Goal: Information Seeking & Learning: Learn about a topic

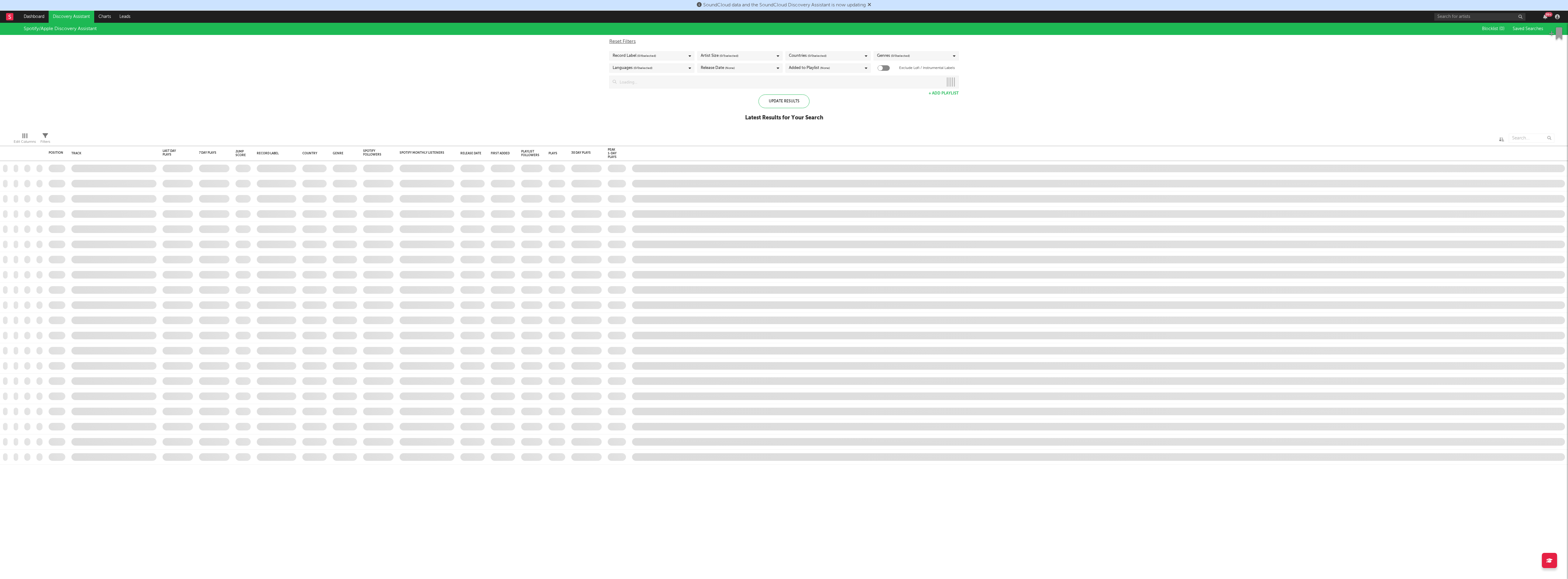
checkbox input "true"
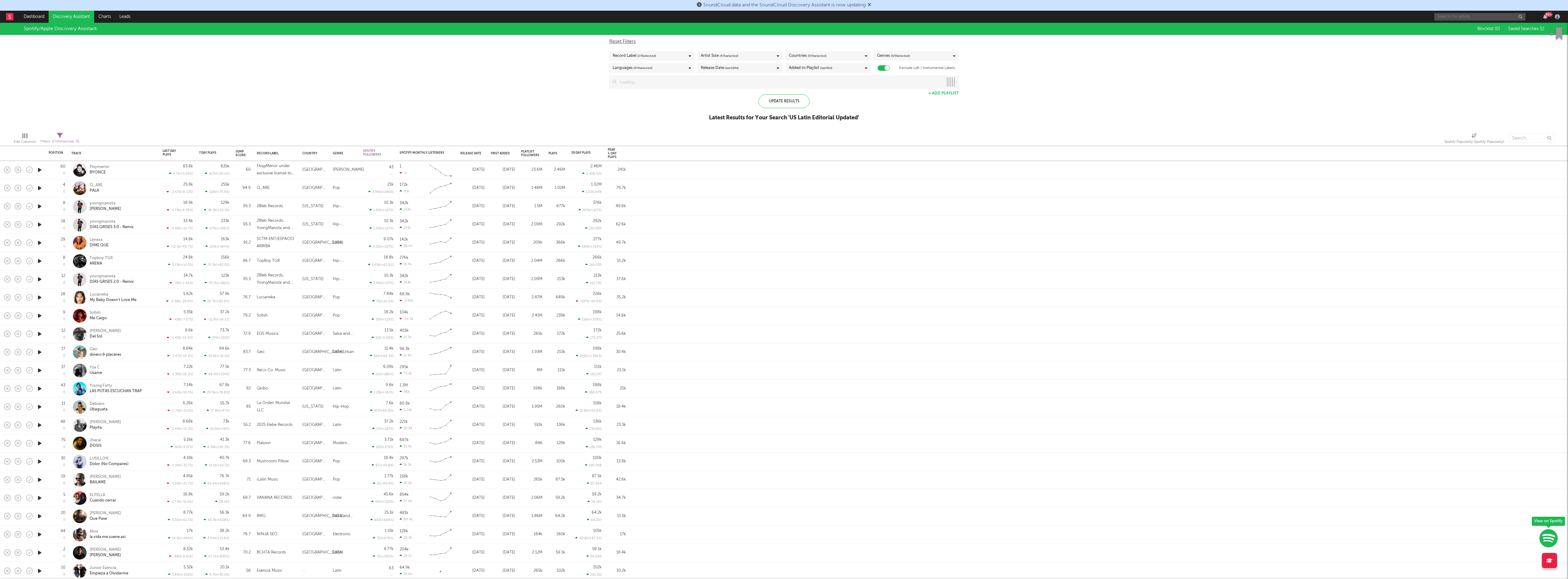
click at [1522, 15] on input "text" at bounding box center [1480, 16] width 91 height 7
type input "[PERSON_NAME]"
click at [1483, 27] on div "[PERSON_NAME]" at bounding box center [1489, 29] width 67 height 7
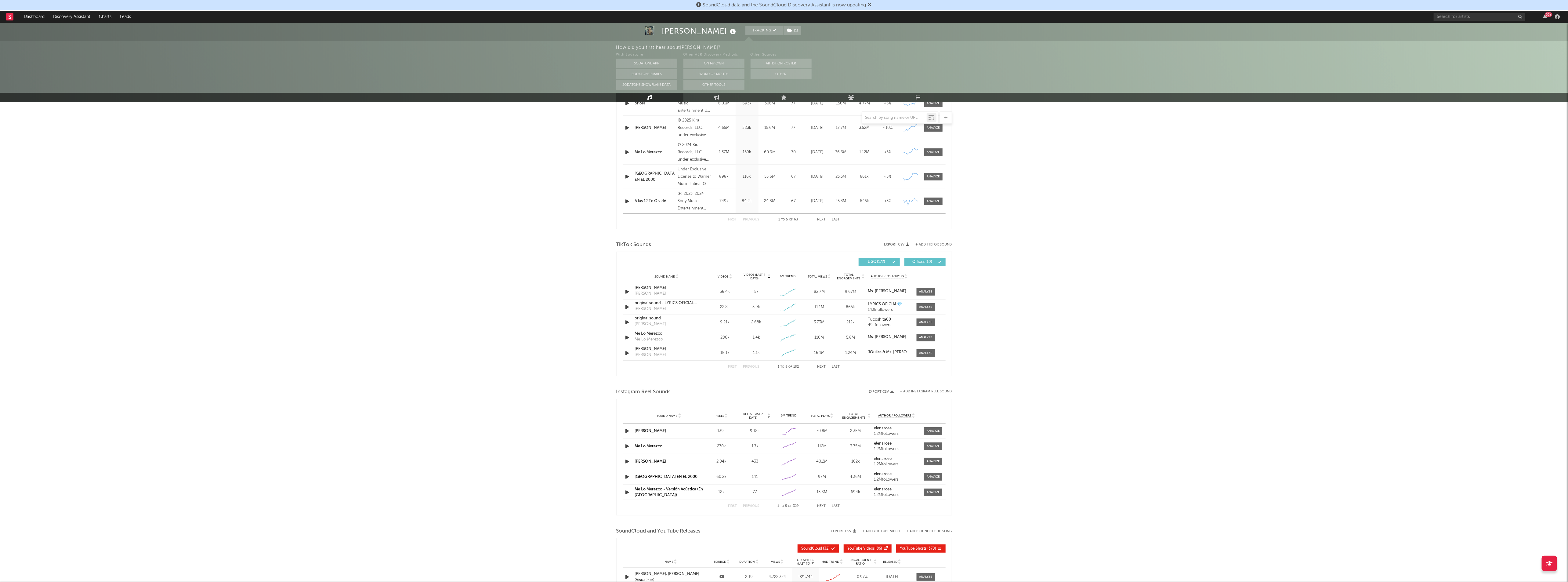
select select "6m"
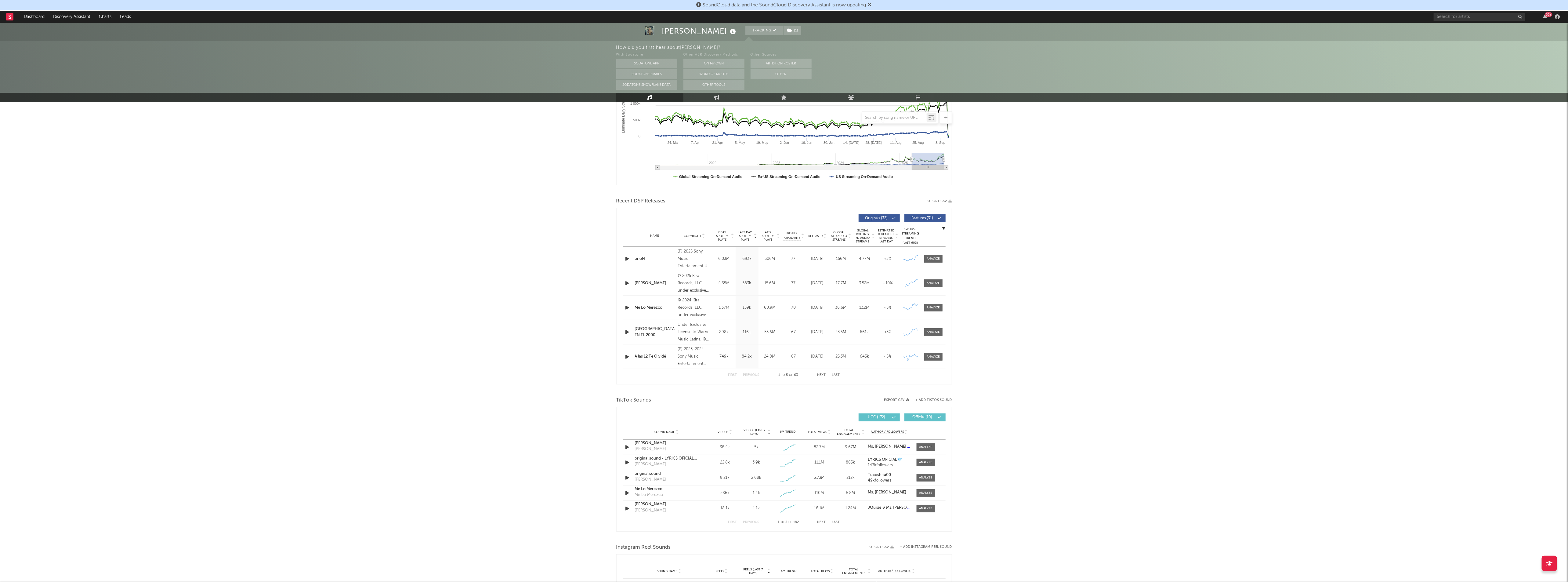
scroll to position [140, 0]
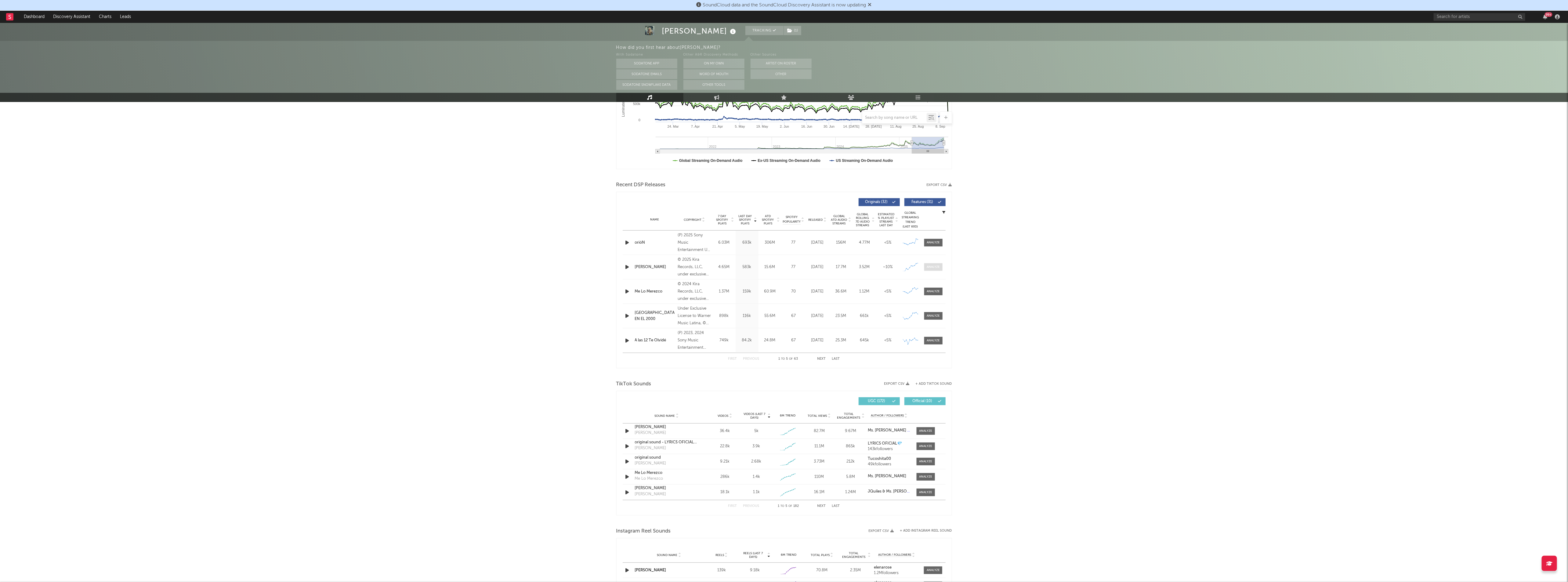
click at [935, 270] on span at bounding box center [933, 267] width 18 height 7
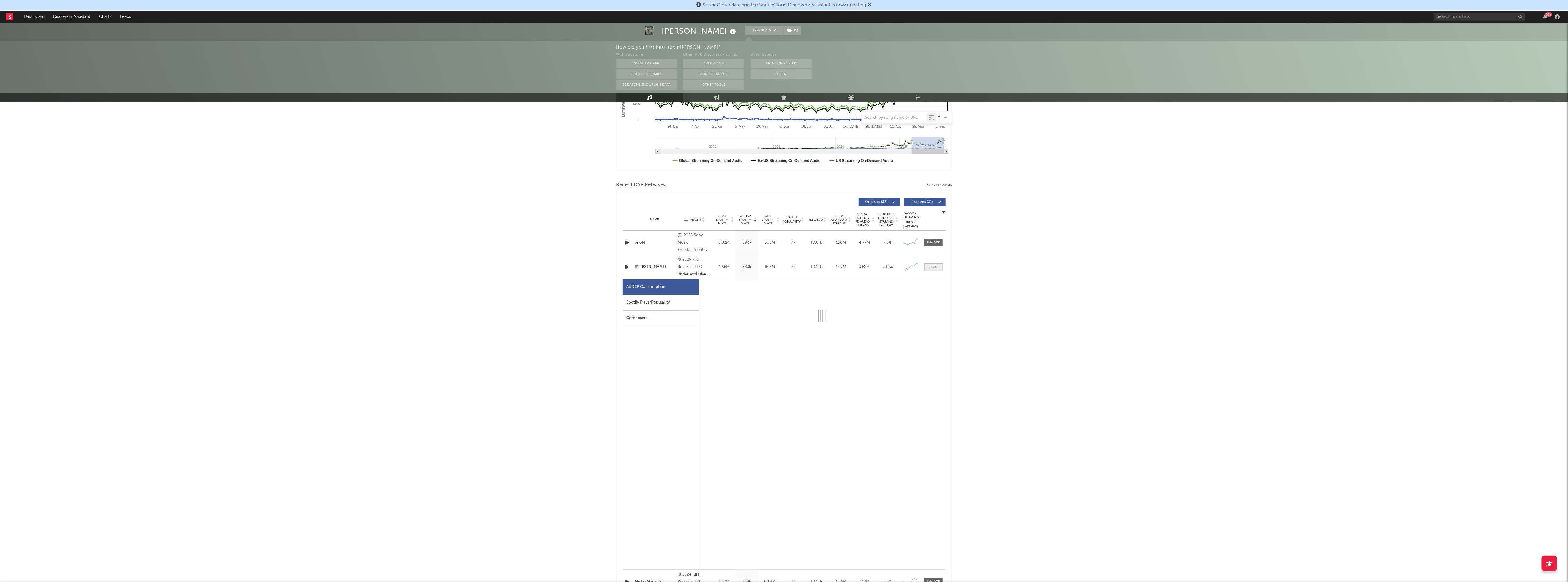
select select "1w"
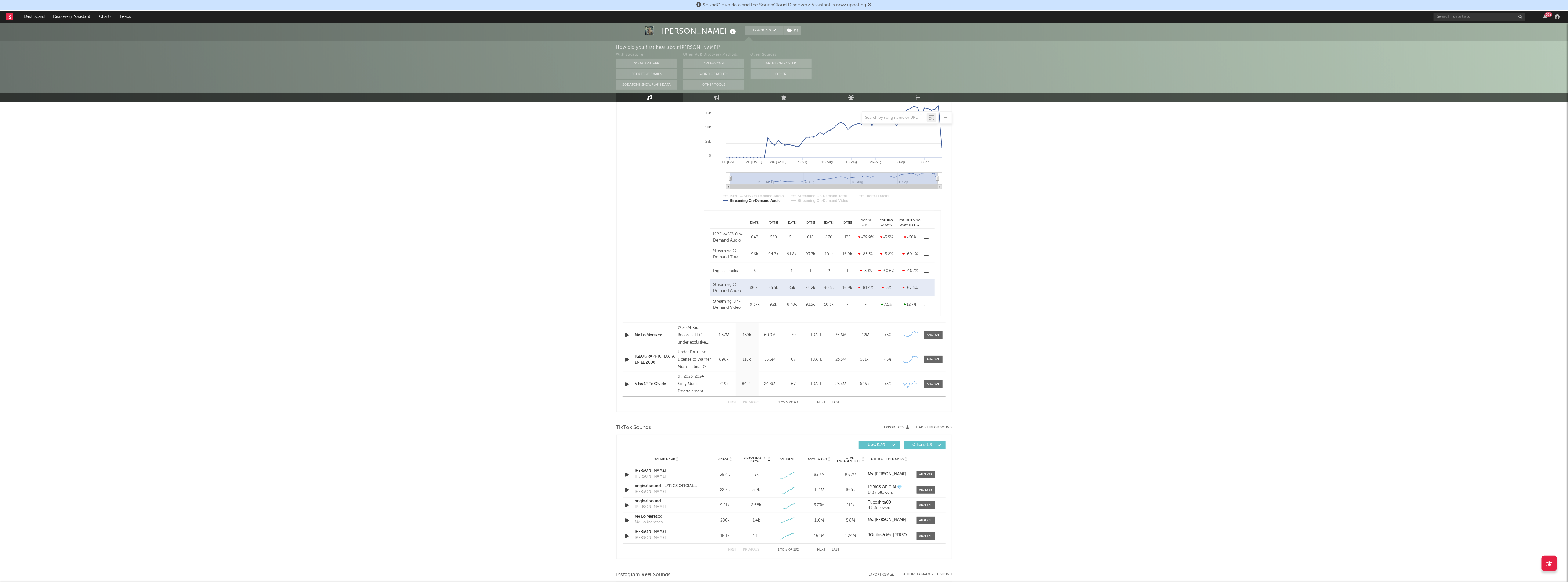
scroll to position [506, 0]
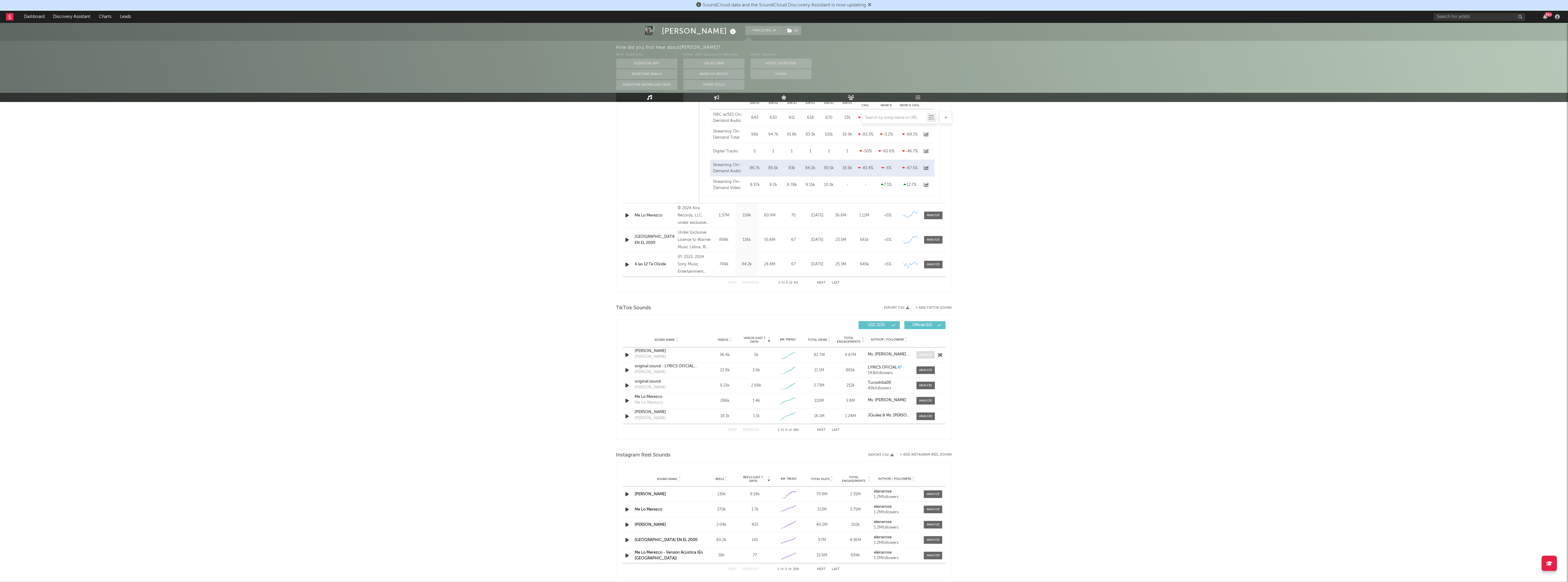
click at [921, 355] on div at bounding box center [925, 355] width 13 height 4
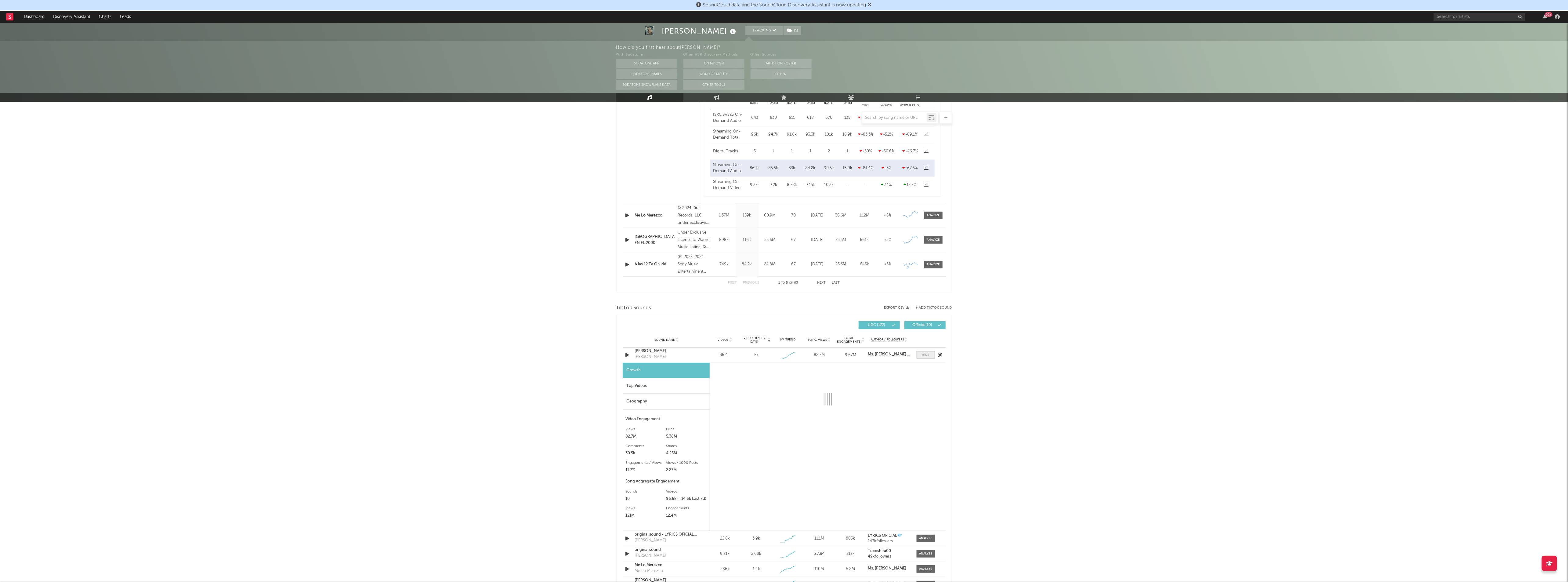
select select "1w"
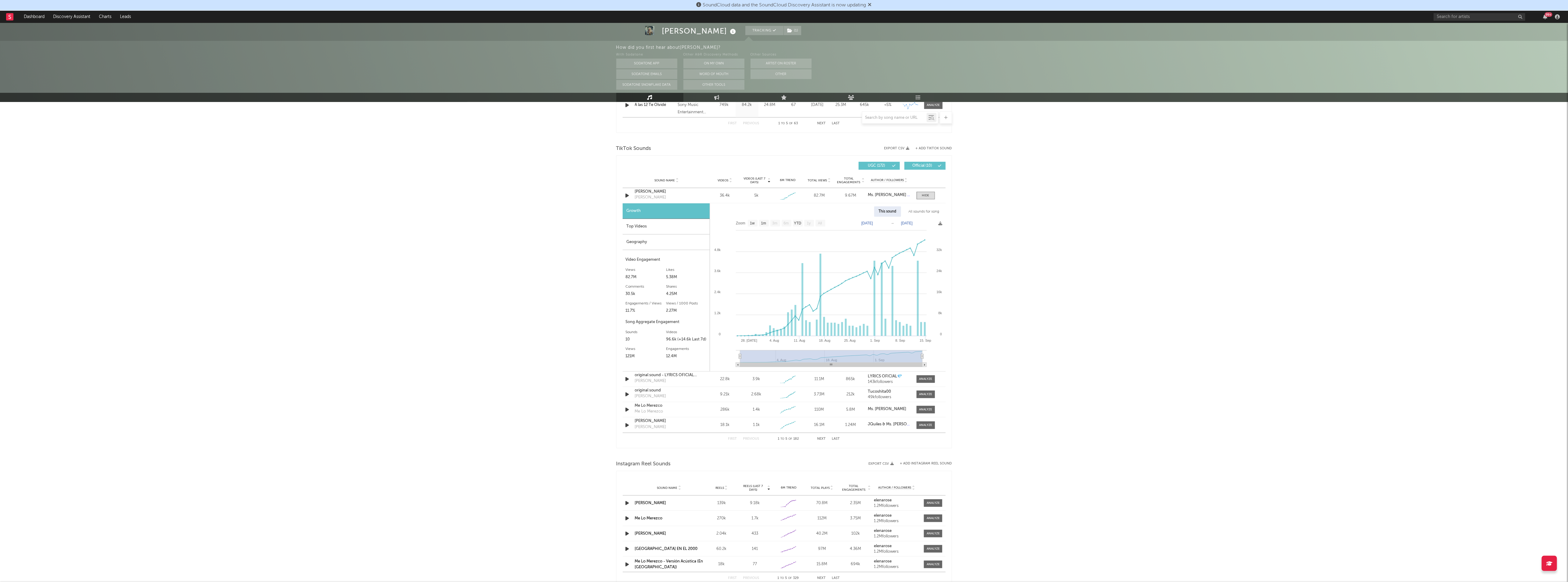
scroll to position [649, 0]
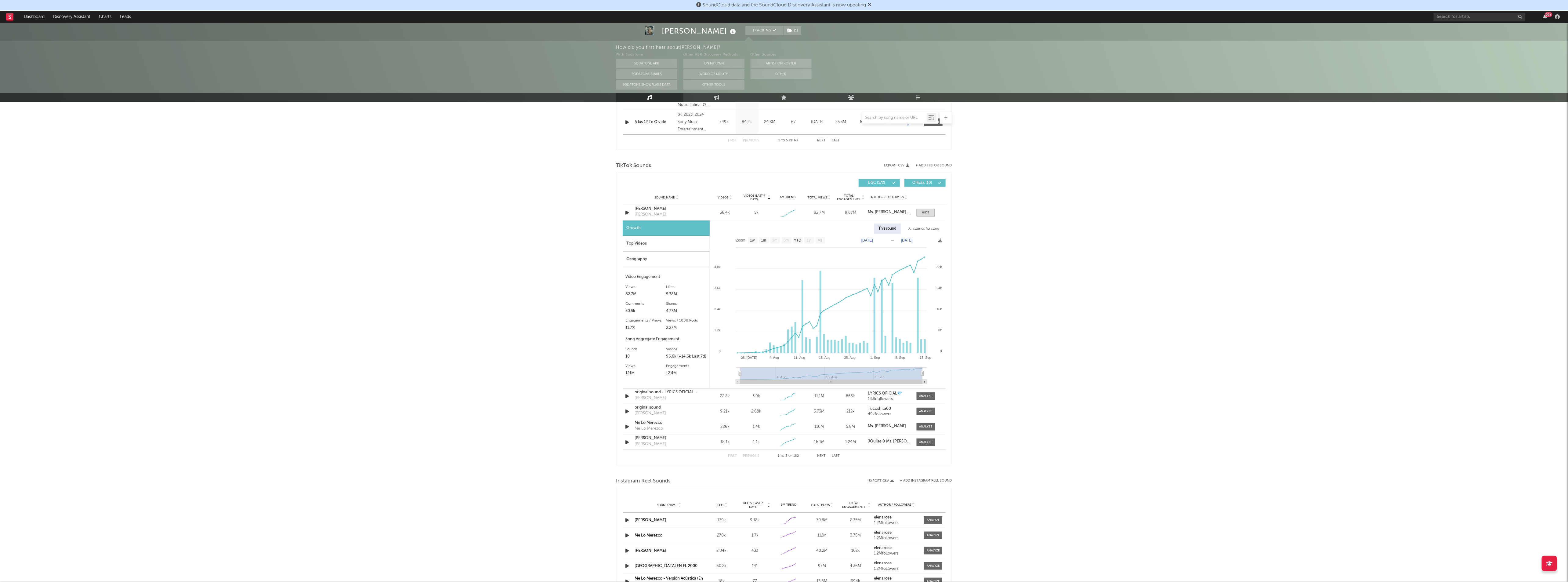
click at [655, 241] on div "Top Videos" at bounding box center [666, 243] width 87 height 15
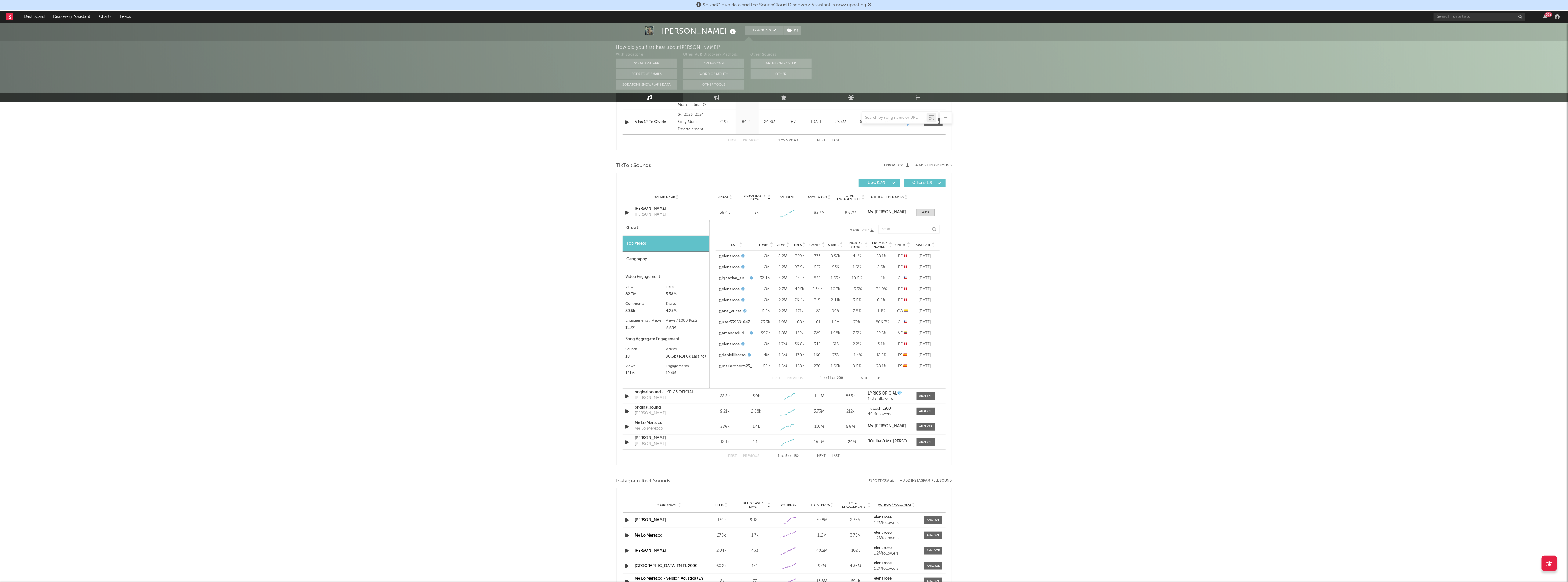
click at [680, 261] on div "Geography" at bounding box center [666, 259] width 87 height 15
click at [1116, 289] on div "[PERSON_NAME] Tracking ( 1 ) [GEOGRAPHIC_DATA] | Latin Edit Tracking ( 1 ) Emai…" at bounding box center [784, 92] width 1568 height 1435
click at [371, 223] on div "[PERSON_NAME] Tracking ( 1 ) [GEOGRAPHIC_DATA] | Latin Edit Tracking ( 1 ) Emai…" at bounding box center [784, 92] width 1568 height 1435
click at [1166, 263] on div "[PERSON_NAME] Tracking ( 1 ) [GEOGRAPHIC_DATA] | Latin Edit Tracking ( 1 ) Emai…" at bounding box center [784, 92] width 1568 height 1435
click at [1036, 193] on div "[PERSON_NAME] Tracking ( 1 ) [GEOGRAPHIC_DATA] | Latin Edit Tracking ( 1 ) Emai…" at bounding box center [784, 92] width 1568 height 1435
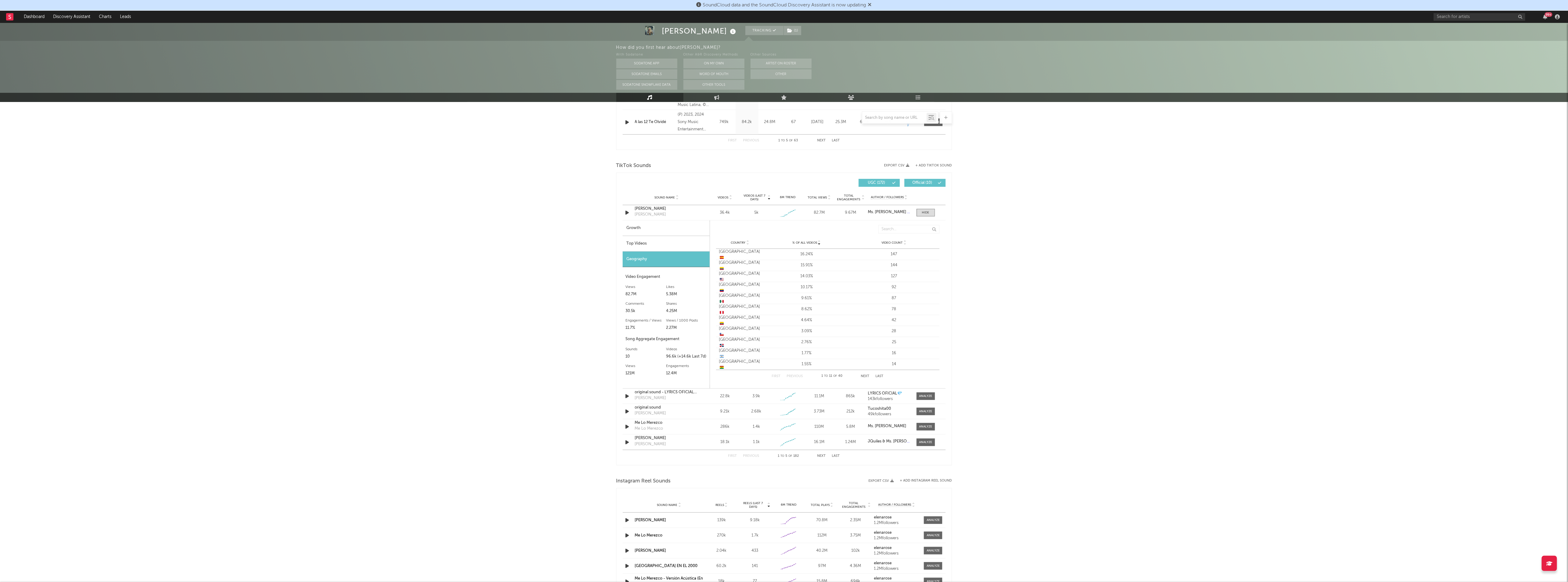
click at [653, 245] on div "Top Videos" at bounding box center [666, 243] width 87 height 15
click at [653, 229] on div "Growth" at bounding box center [666, 227] width 87 height 15
select select "1w"
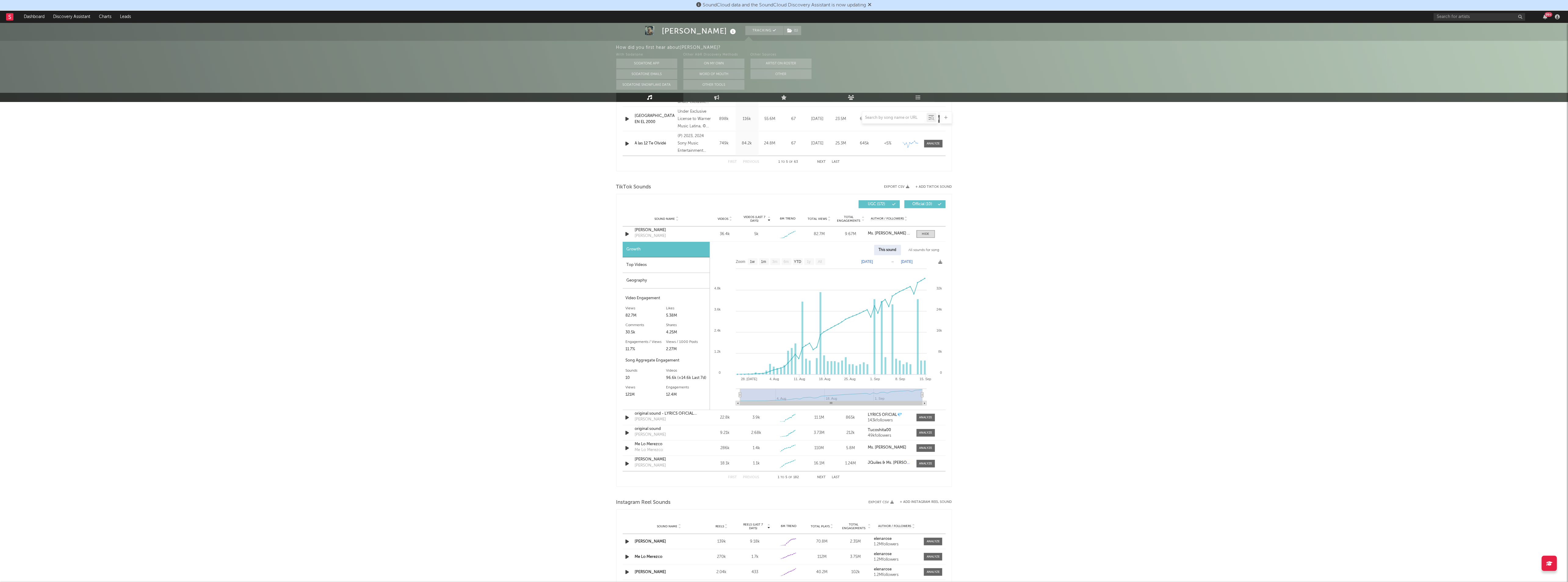
scroll to position [603, 0]
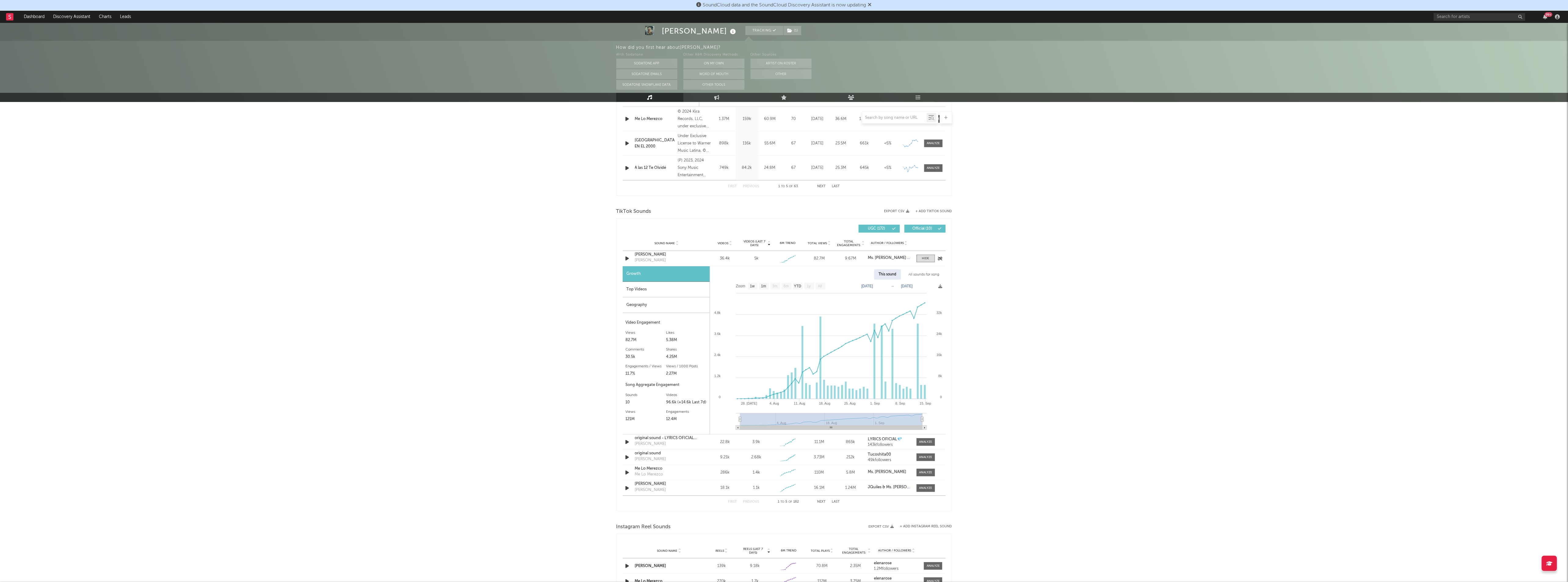
click at [628, 258] on icon "button" at bounding box center [627, 258] width 6 height 7
click at [628, 258] on icon "button" at bounding box center [627, 258] width 6 height 7
click at [657, 446] on div "[PERSON_NAME]" at bounding box center [650, 444] width 31 height 6
click at [647, 433] on div "Growth Top Videos Geography Video Engagement Views 82.7M Likes 5.38M Likes 5.38…" at bounding box center [666, 350] width 87 height 168
click at [807, 441] on div "11.1M" at bounding box center [819, 442] width 28 height 6
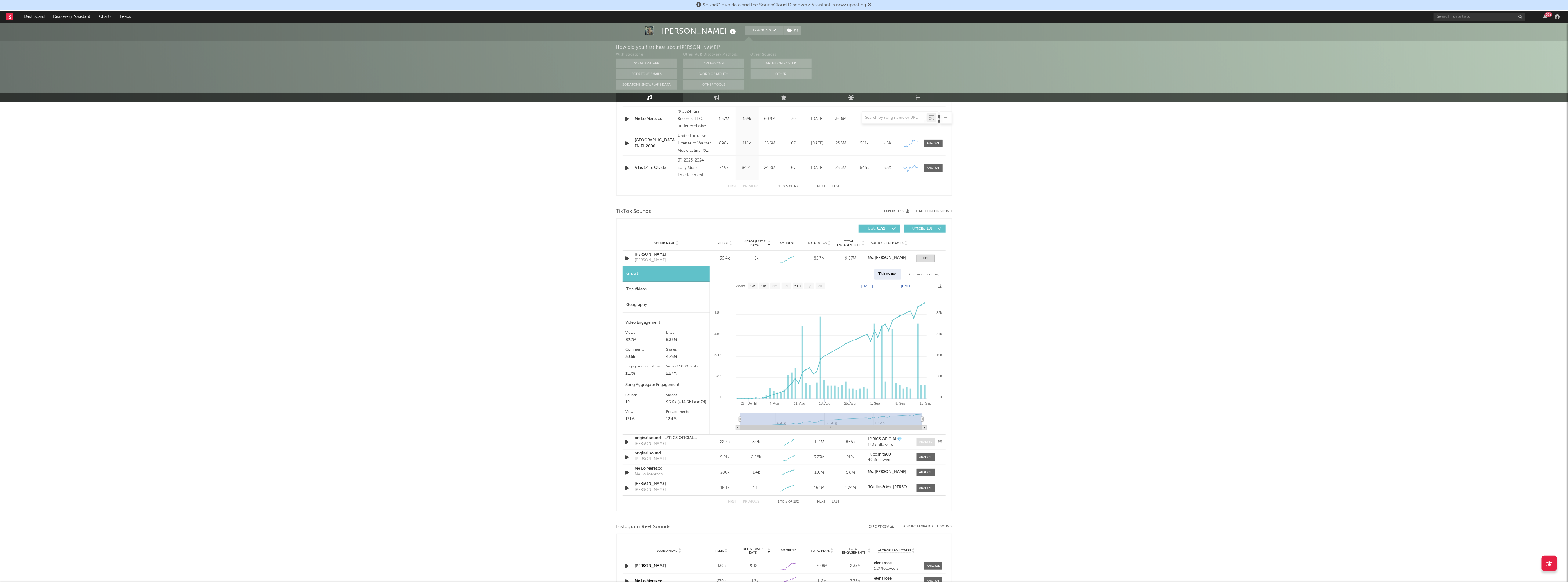
click at [921, 444] on div at bounding box center [925, 441] width 13 height 4
select select "1w"
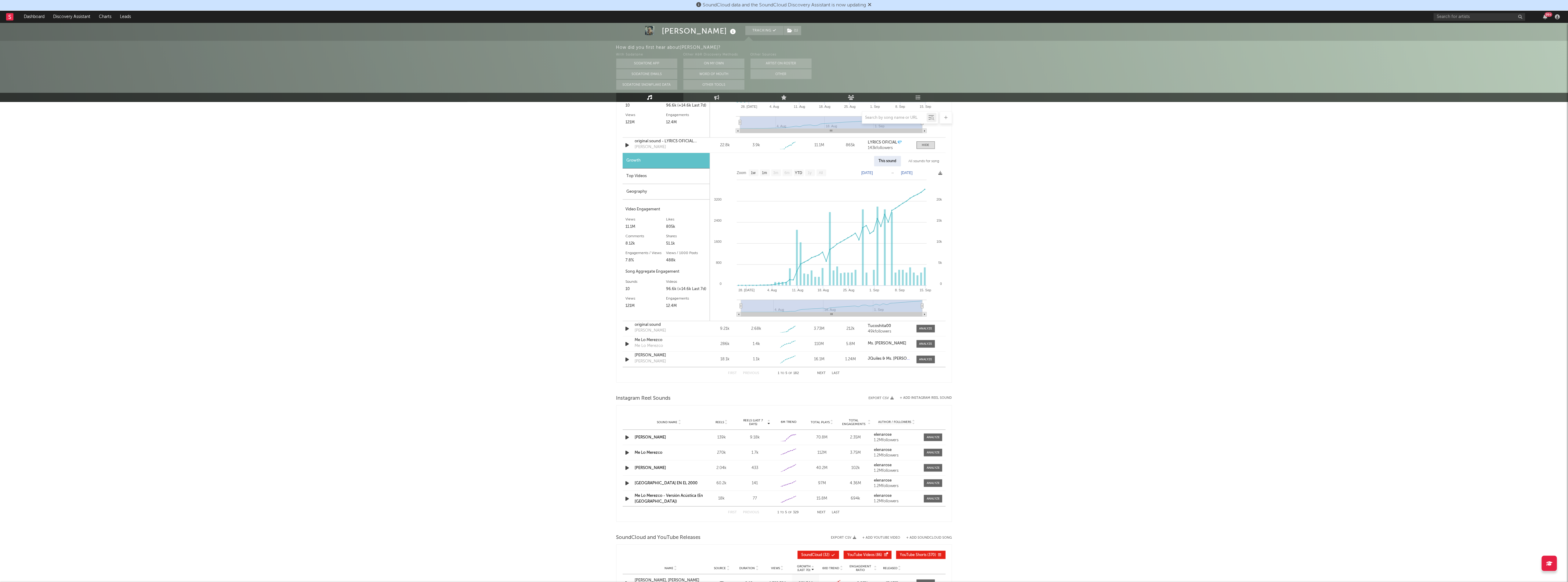
scroll to position [1046, 0]
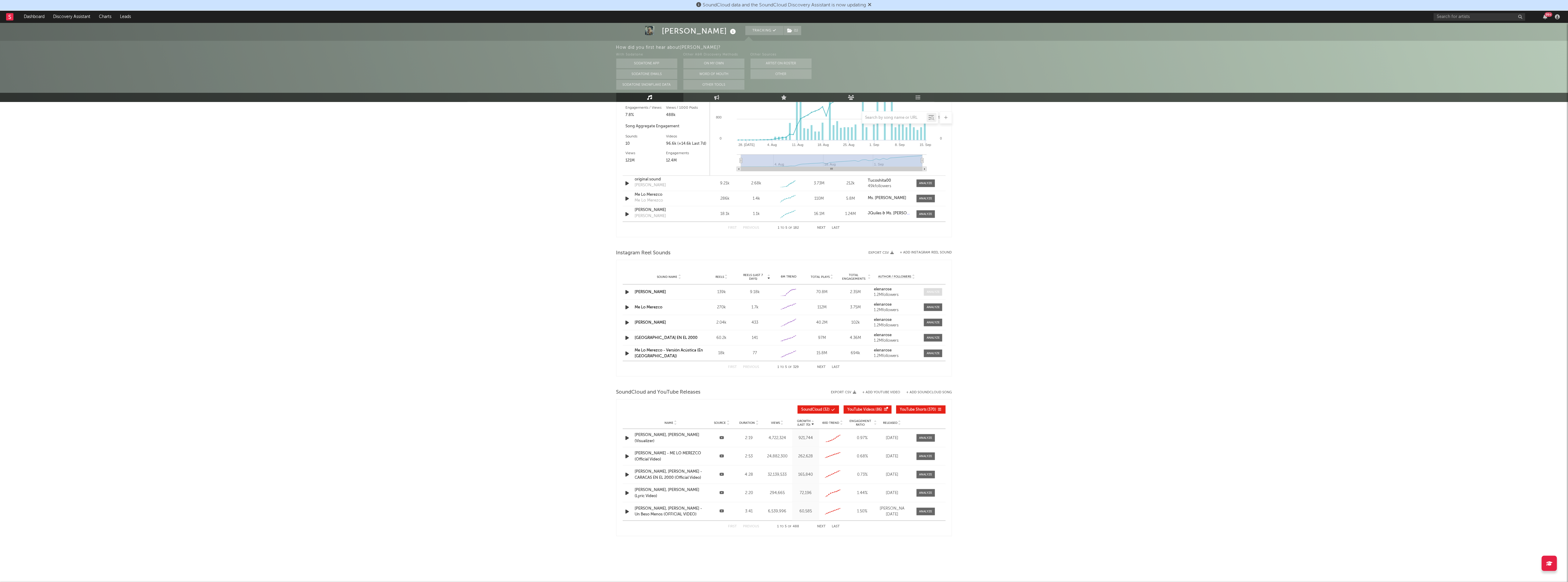
click at [940, 290] on span at bounding box center [933, 292] width 18 height 7
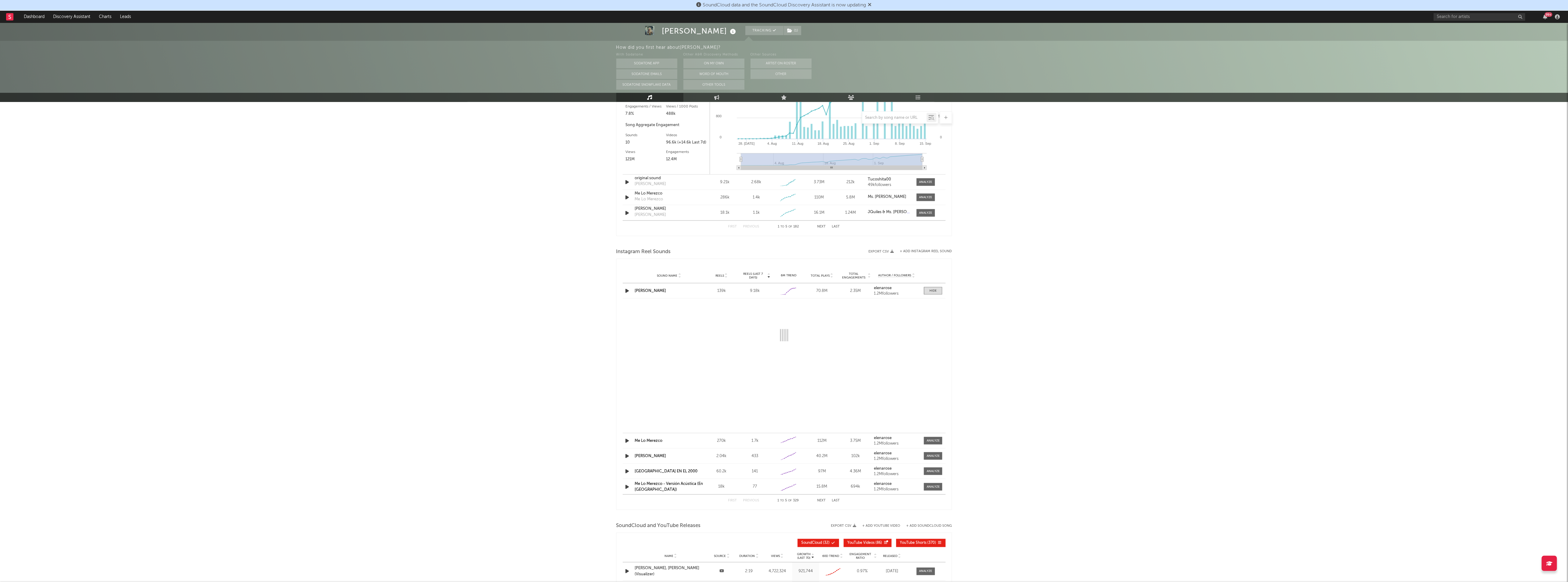
select select "1w"
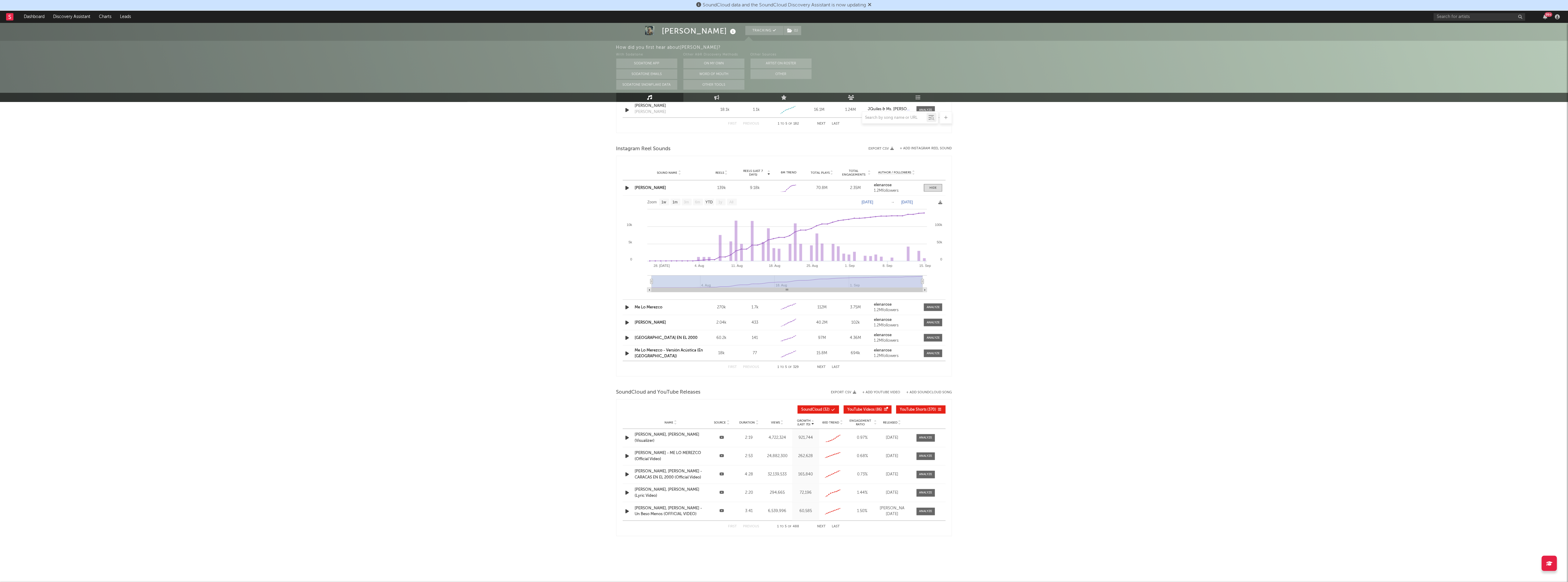
scroll to position [1150, 0]
click at [926, 435] on span at bounding box center [926, 438] width 18 height 7
select select "All"
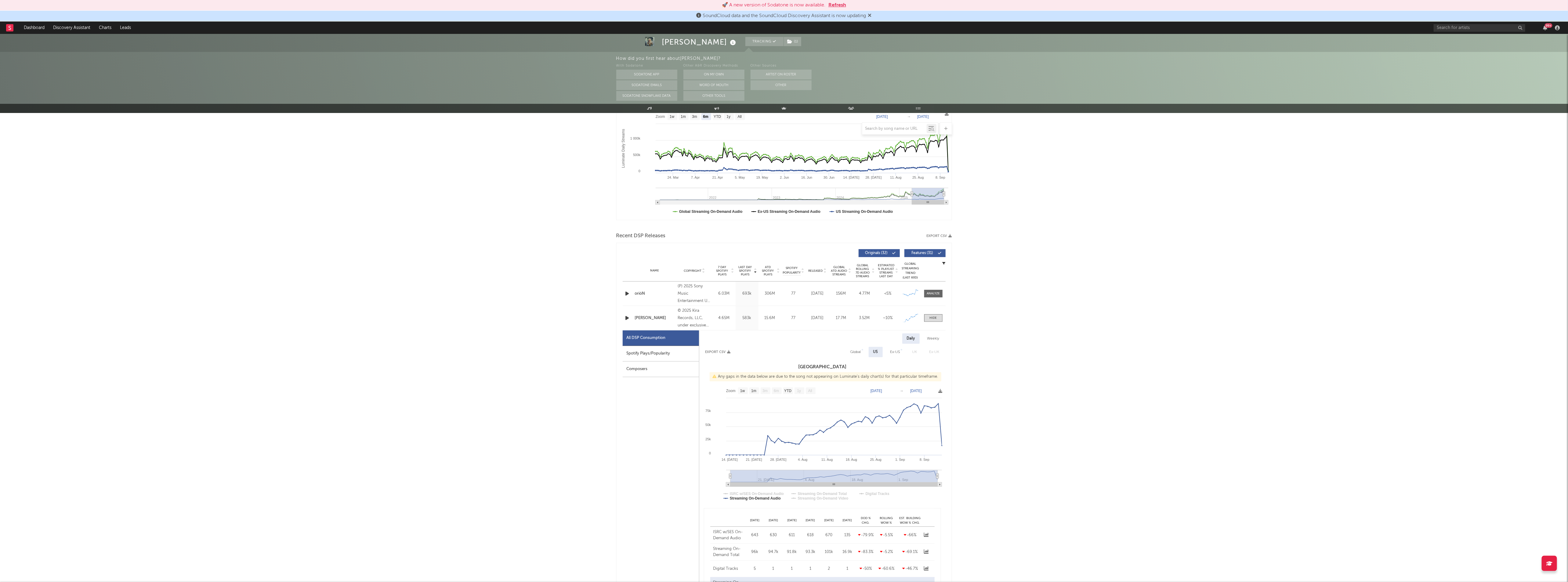
scroll to position [0, 0]
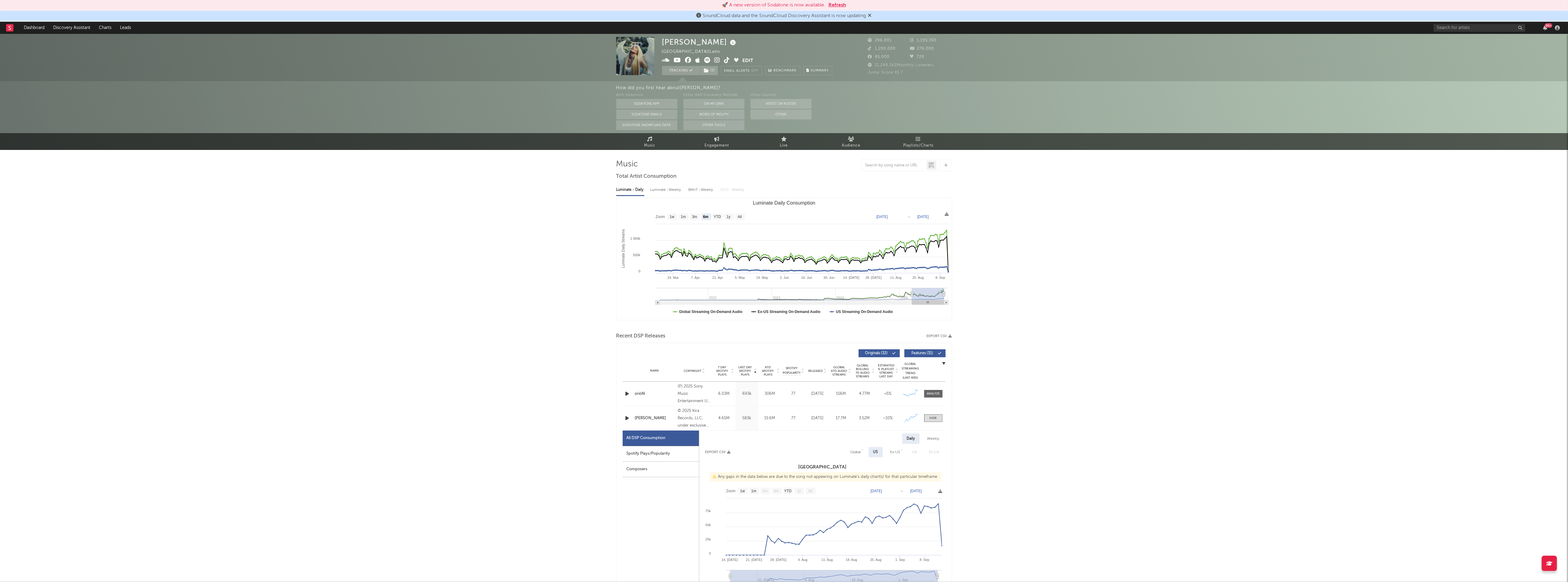
click at [1512, 20] on div "SoundCloud data and the SoundCloud Discovery Assistant is now updating" at bounding box center [784, 15] width 1568 height 10
click at [1509, 26] on input "text" at bounding box center [1479, 28] width 92 height 7
type input "[PERSON_NAME]"
click at [1490, 42] on div "[PERSON_NAME]" at bounding box center [1489, 40] width 67 height 7
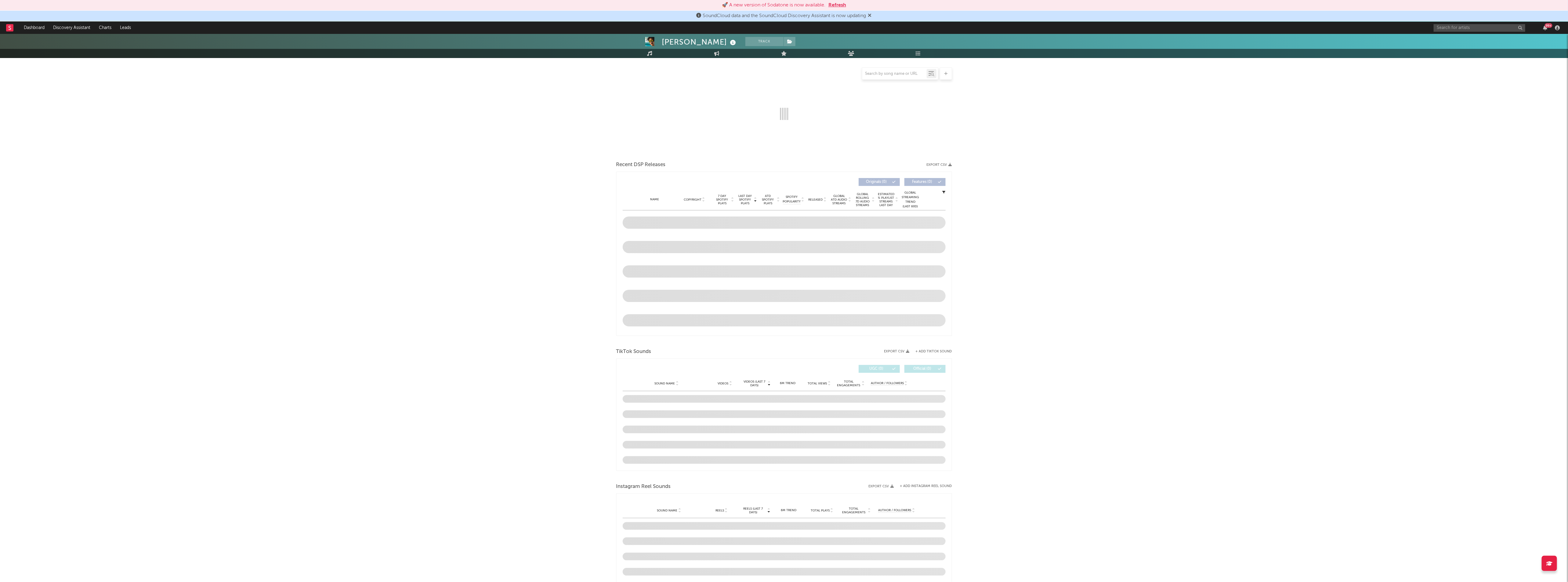
scroll to position [183, 0]
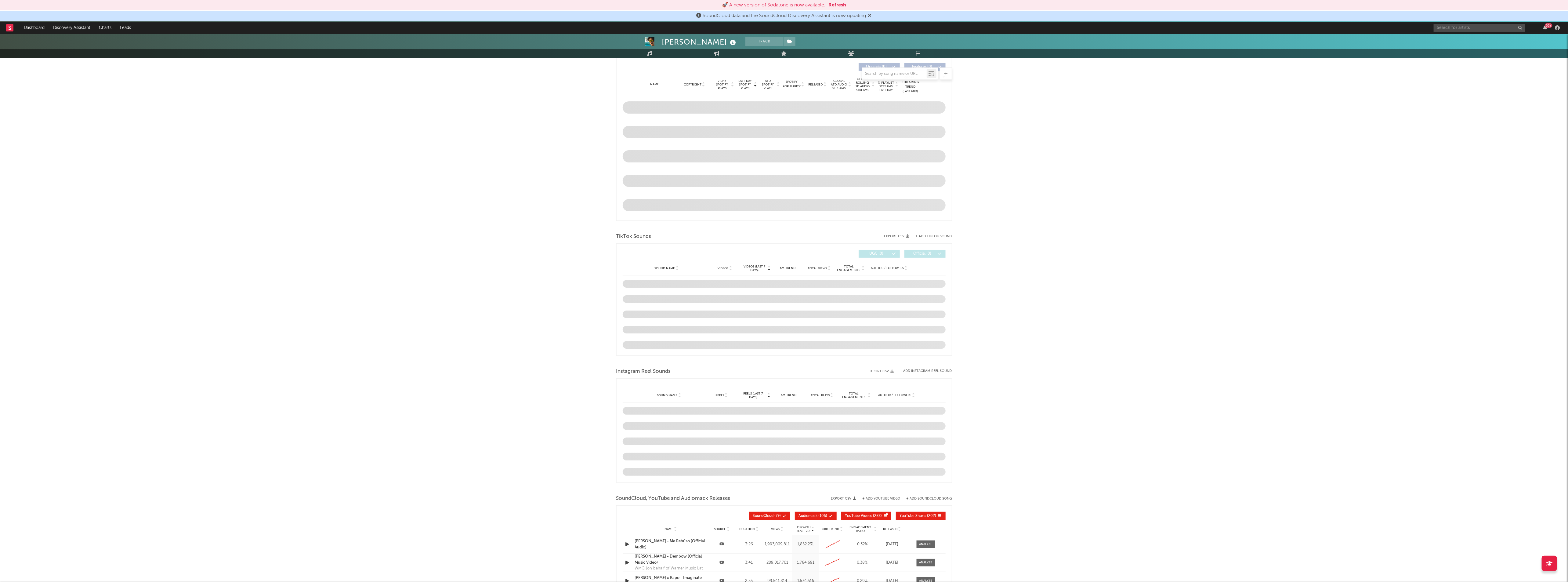
select select "6m"
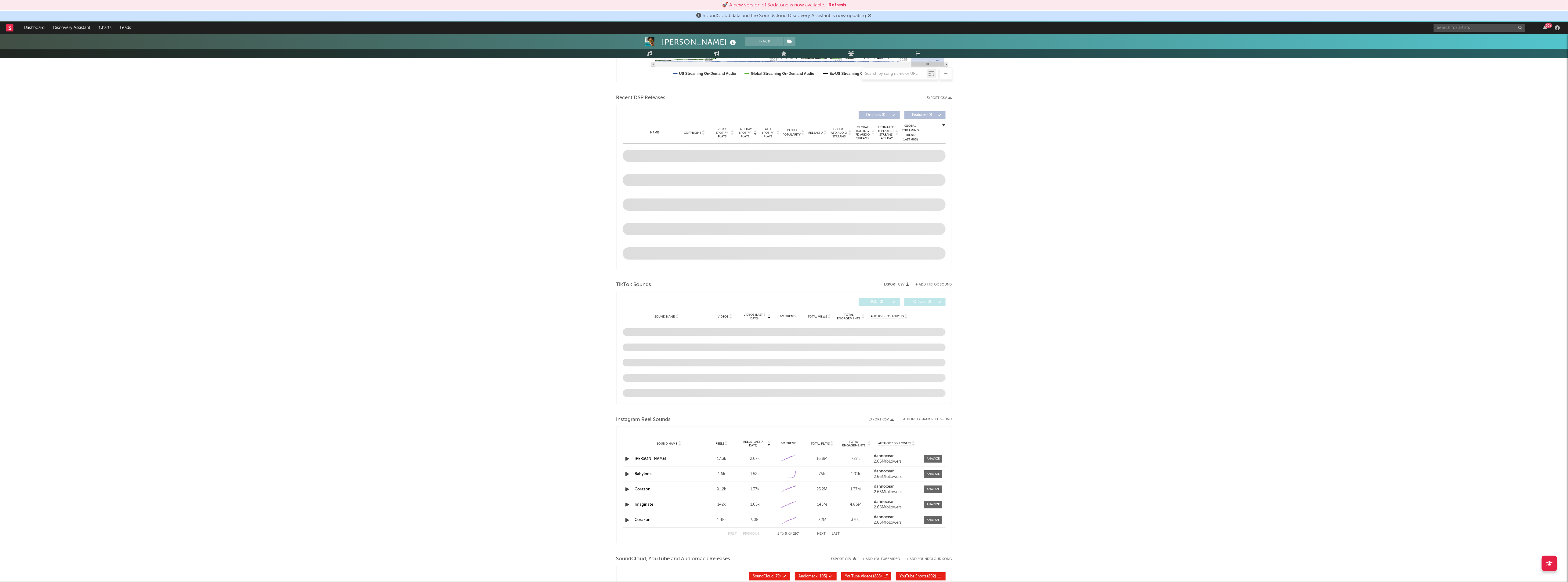
scroll to position [232, 0]
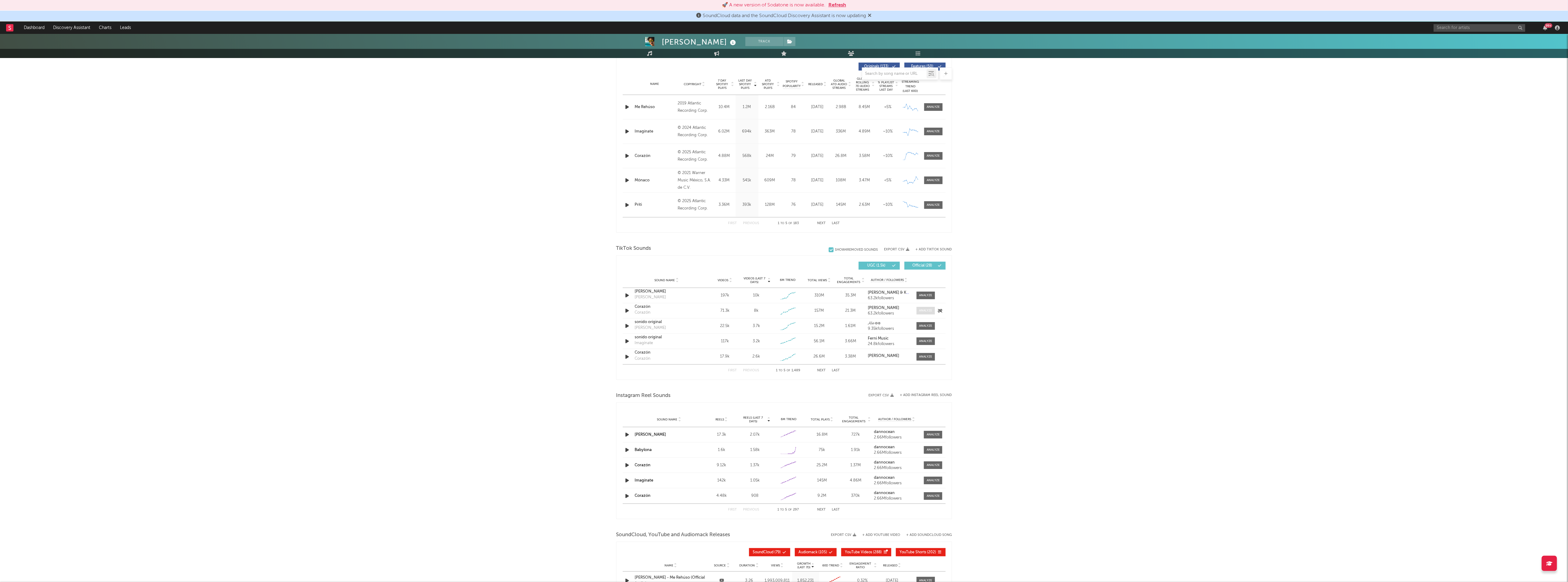
click at [929, 311] on div at bounding box center [925, 310] width 13 height 4
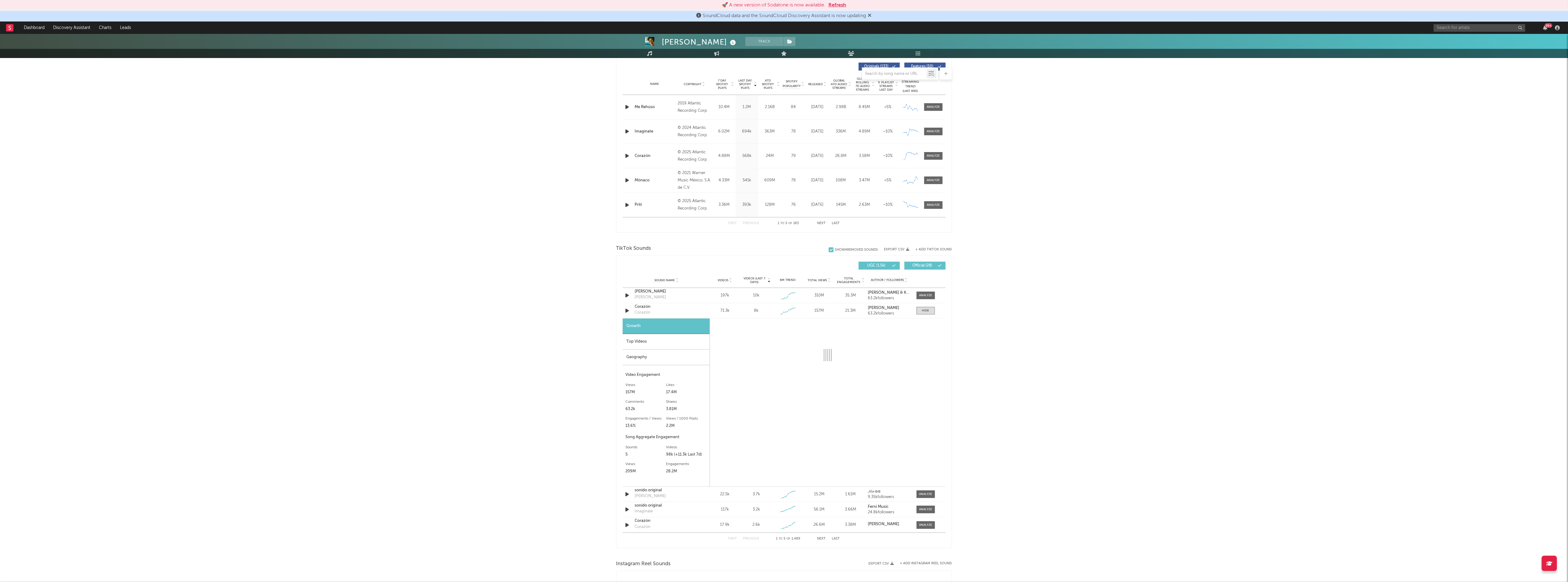
select select "1w"
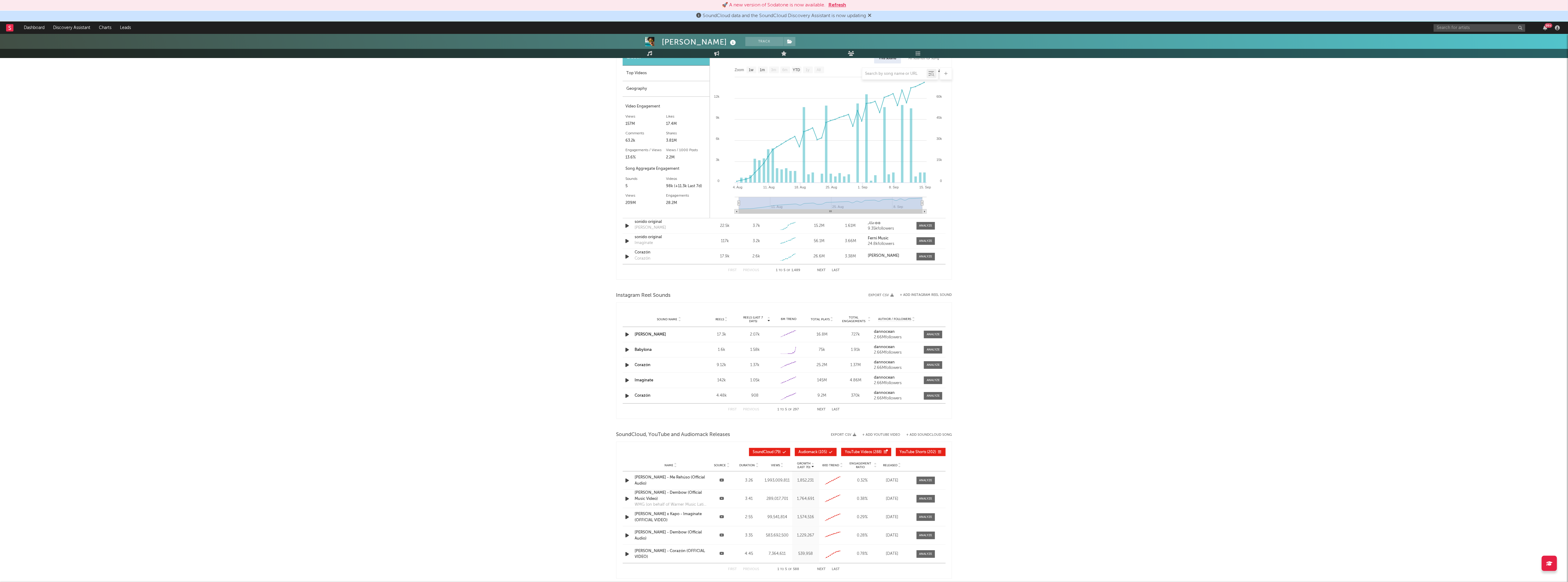
scroll to position [506, 0]
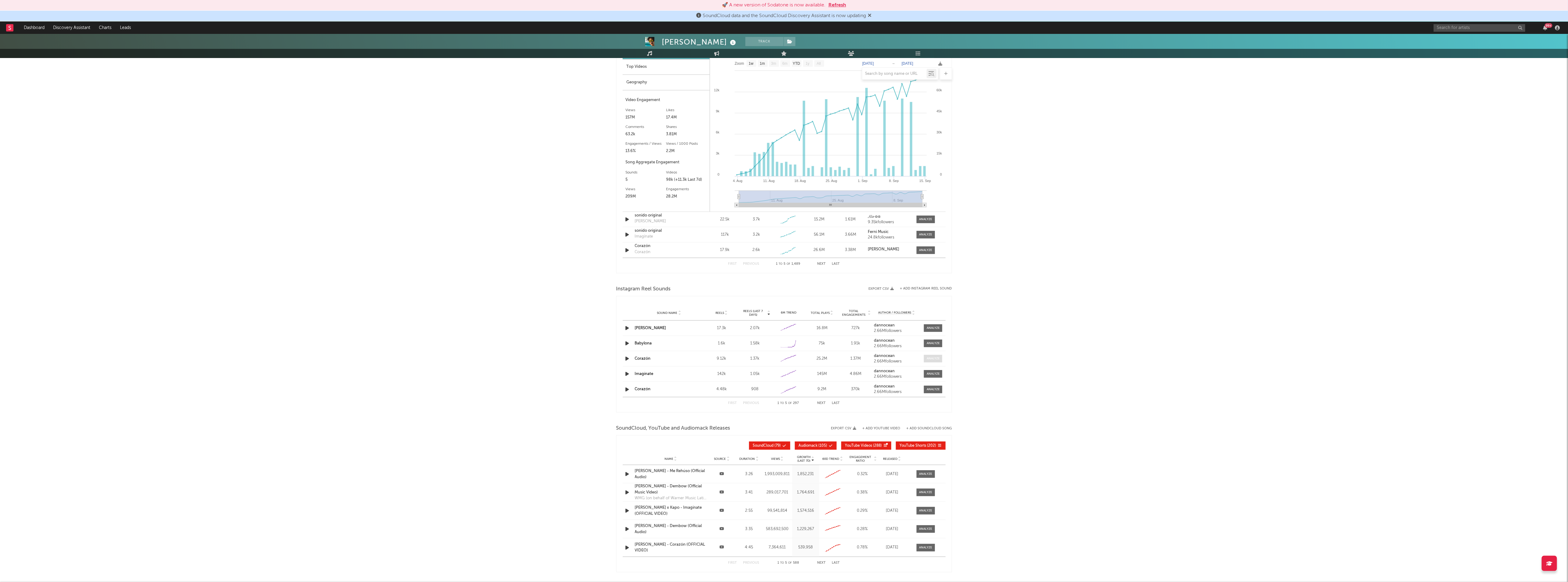
click at [937, 361] on div at bounding box center [933, 358] width 13 height 4
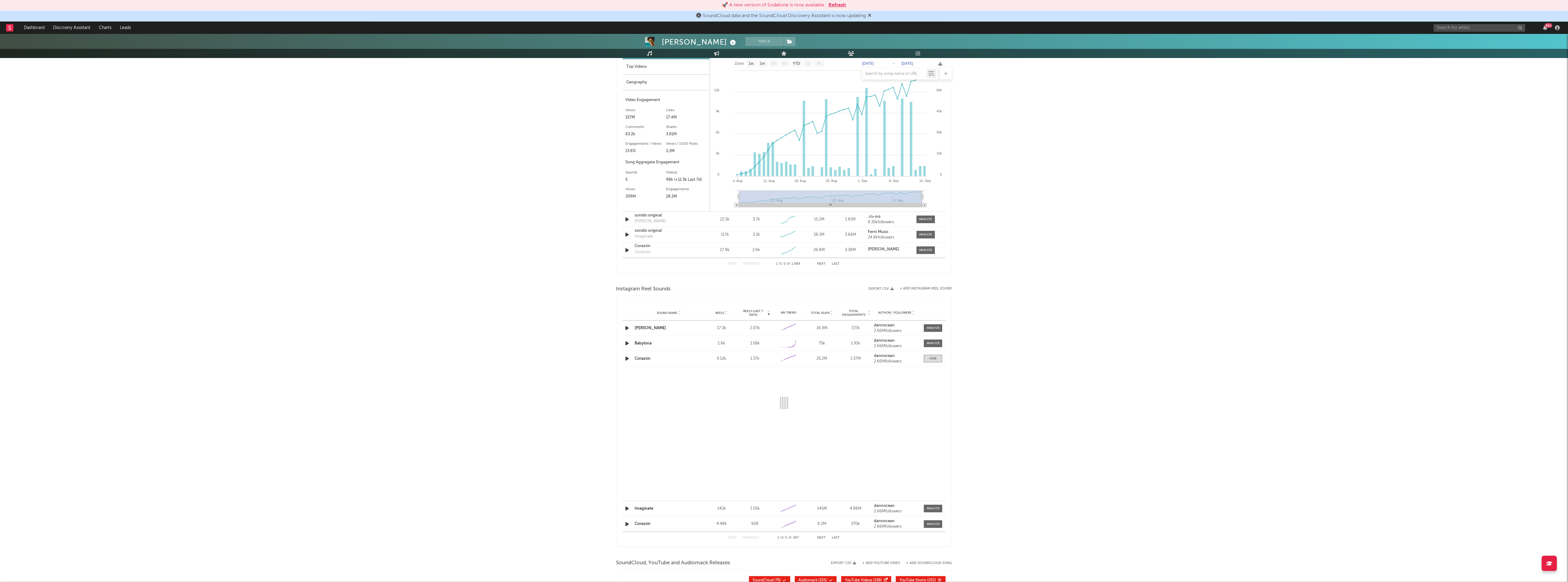
select select "1w"
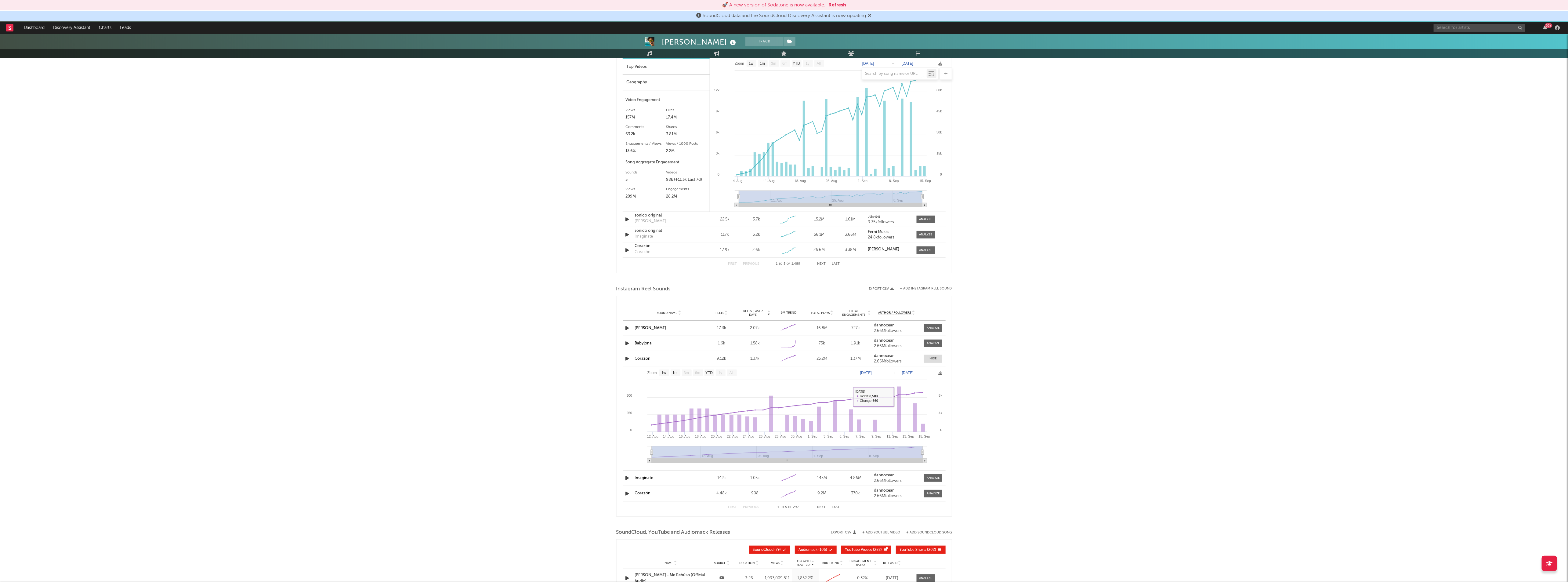
scroll to position [460, 0]
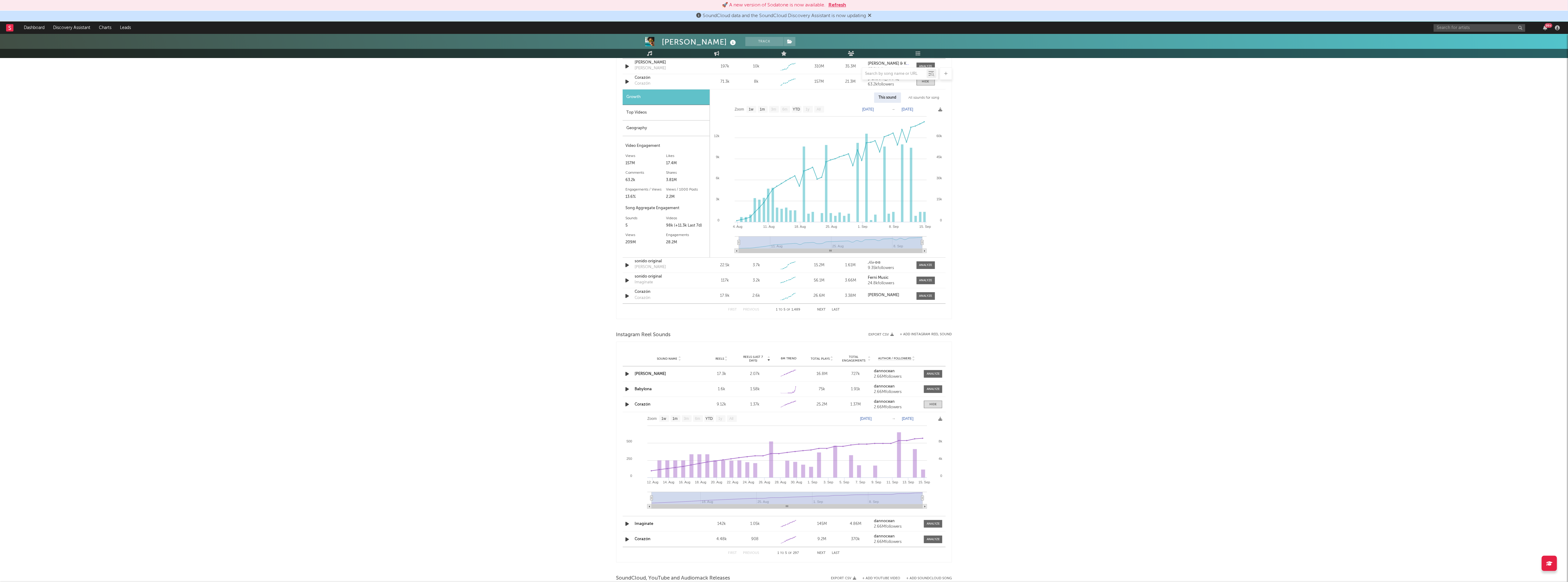
click at [666, 123] on div "Geography" at bounding box center [666, 128] width 87 height 15
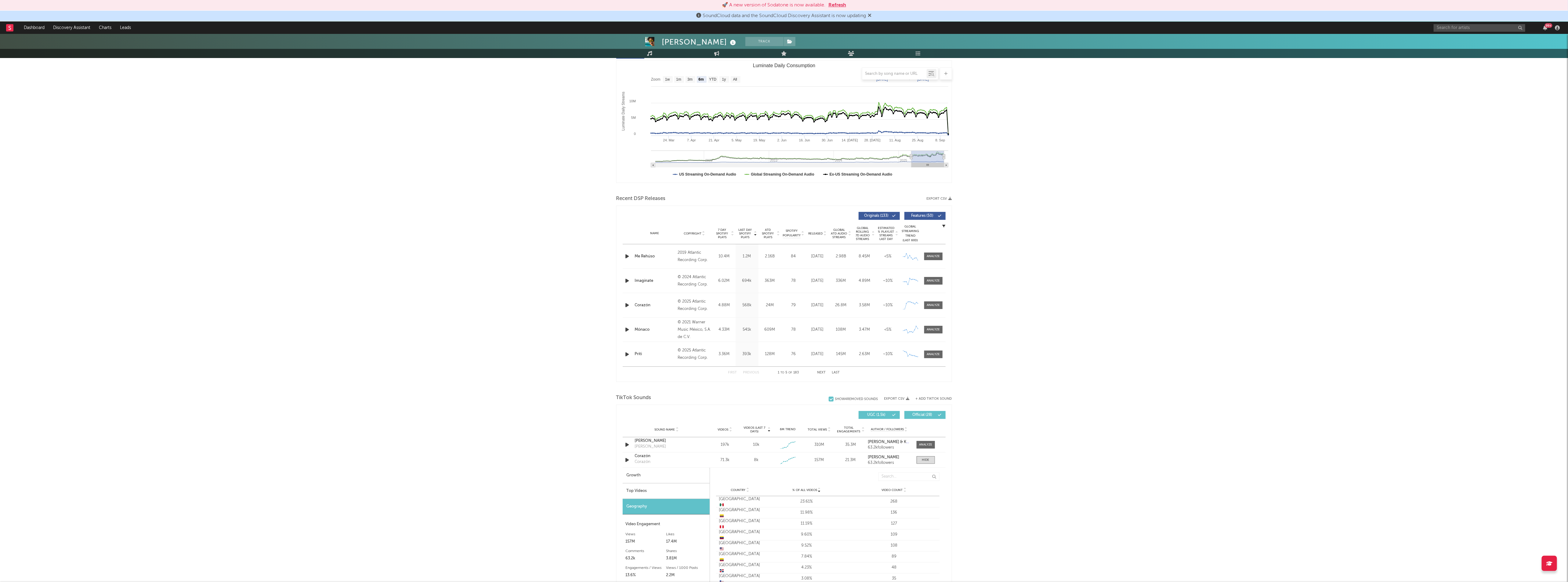
scroll to position [0, 0]
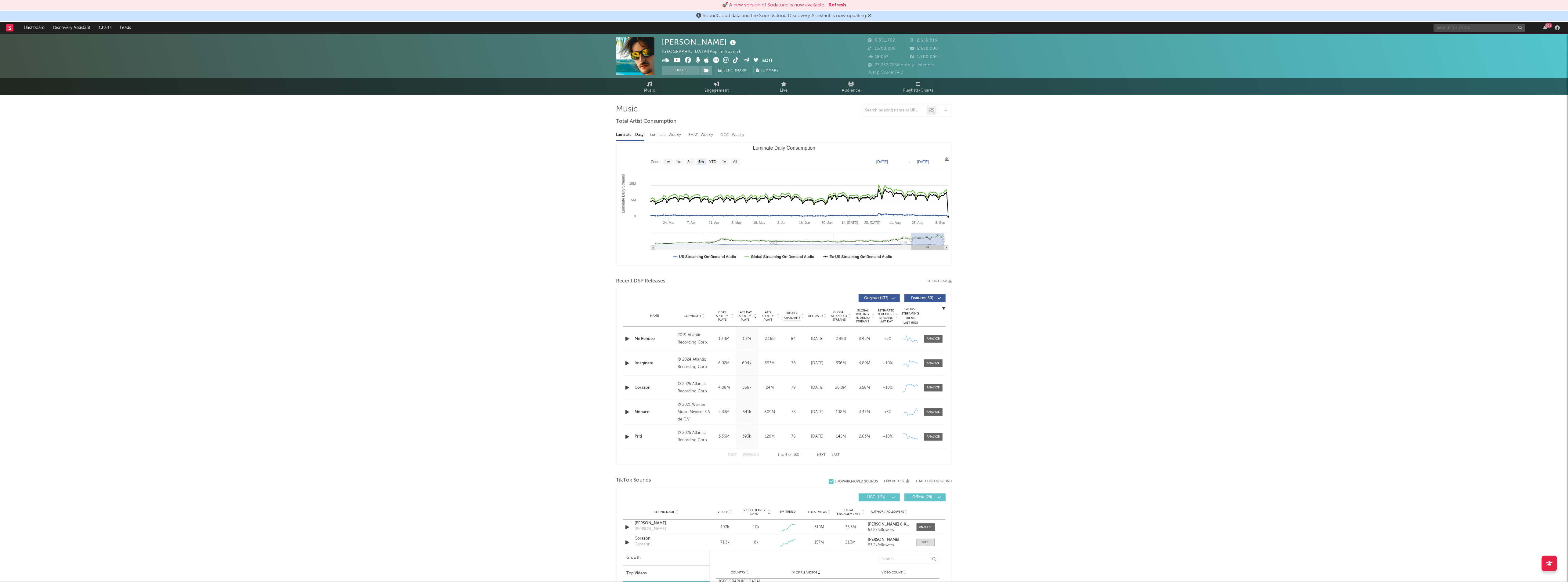
click at [1524, 28] on input "text" at bounding box center [1479, 28] width 92 height 7
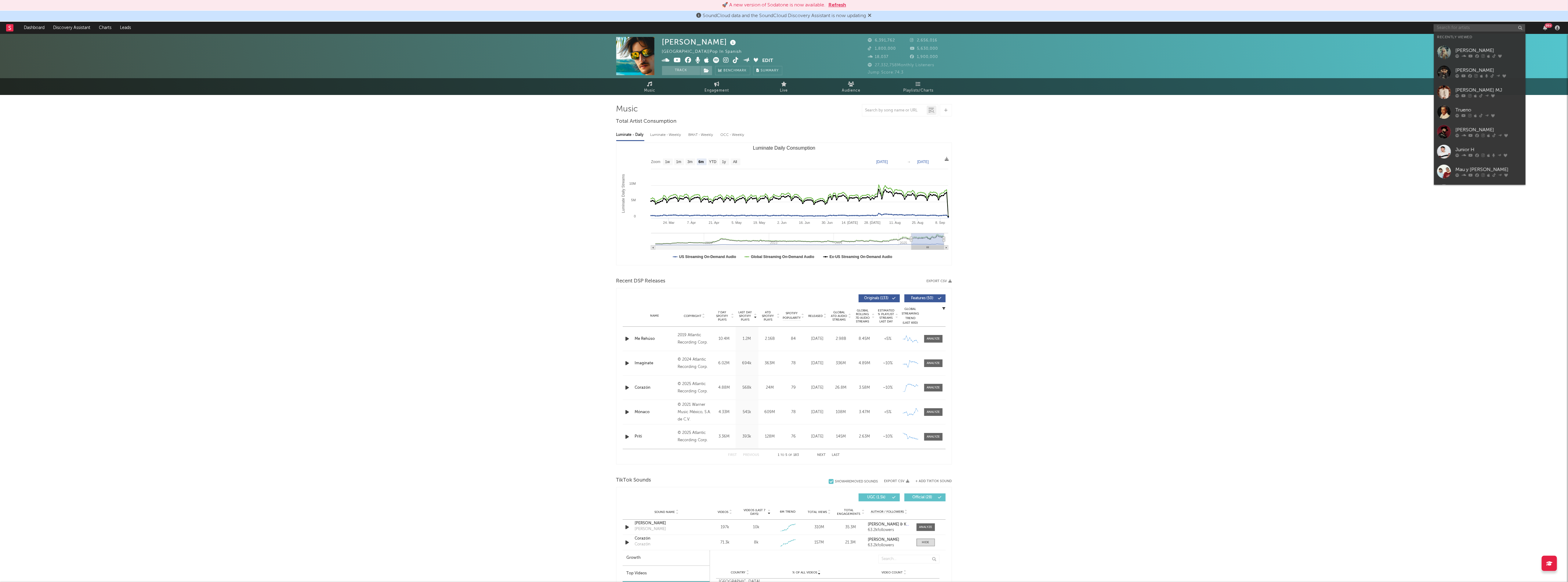
click at [1484, 24] on input "text" at bounding box center [1479, 28] width 92 height 7
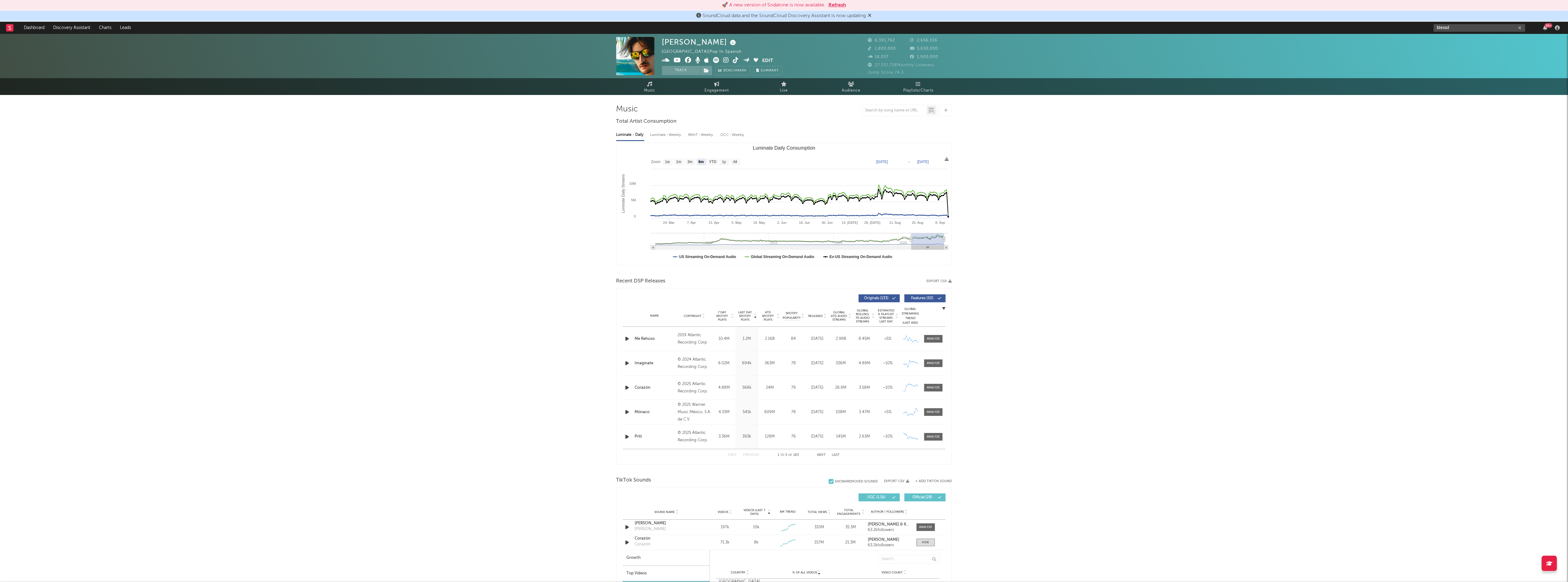
click at [1467, 28] on input "blessd" at bounding box center [1479, 28] width 92 height 7
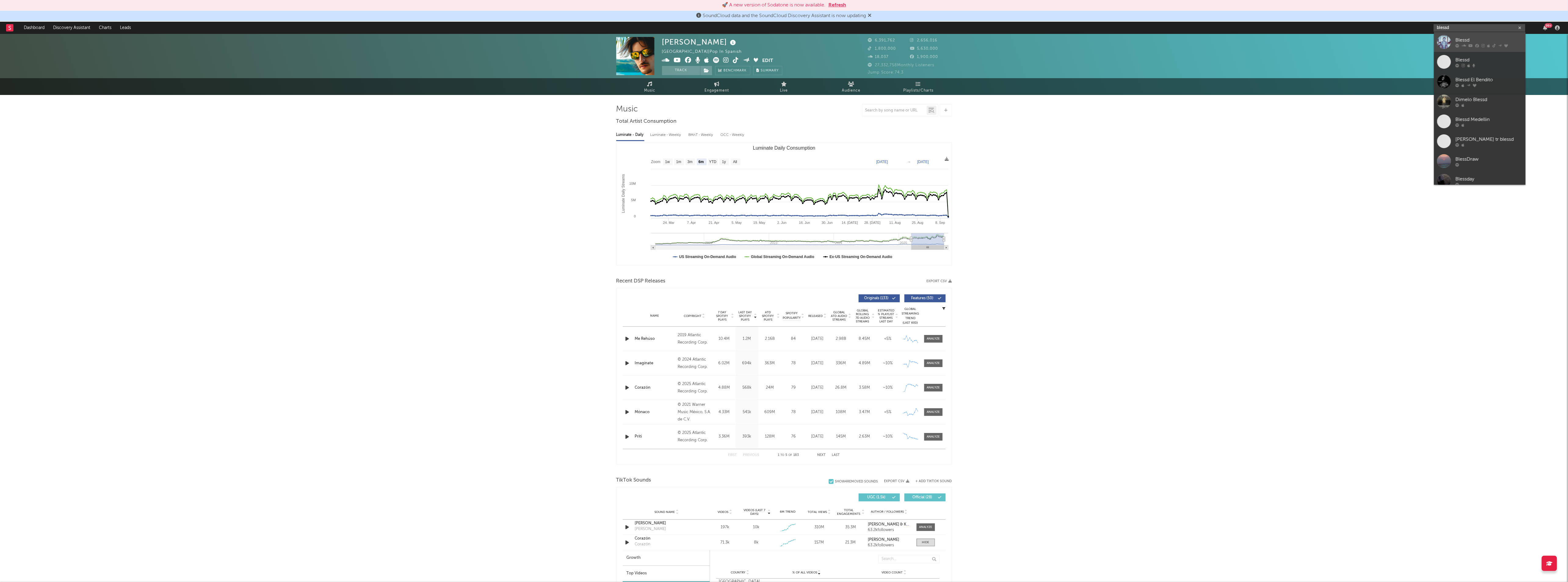
type input "blessd"
click at [1470, 39] on div "Blessd" at bounding box center [1489, 40] width 67 height 7
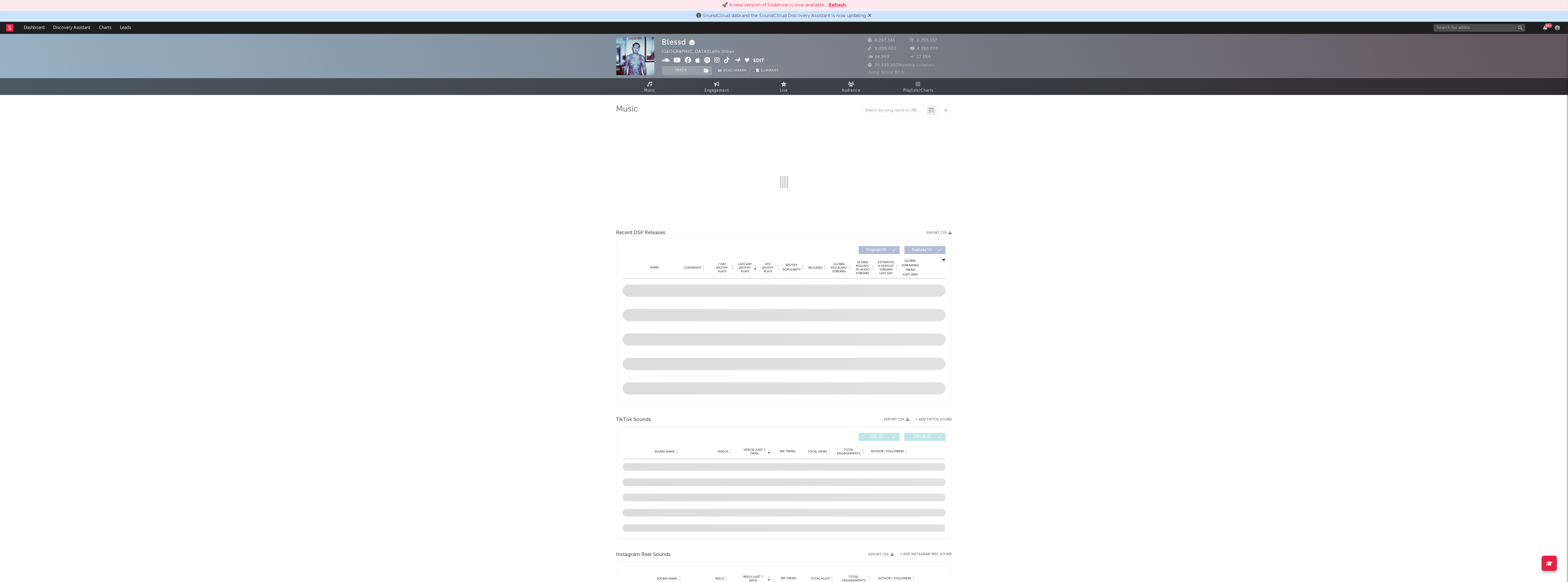
select select "6m"
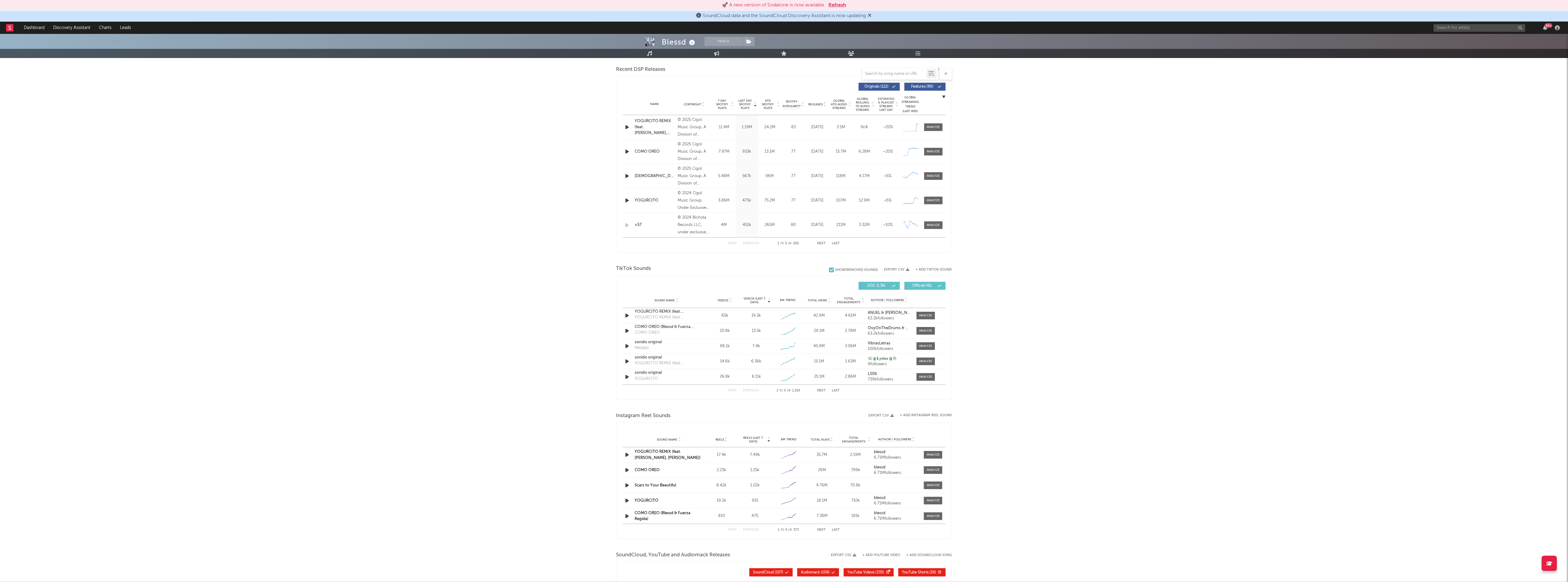
scroll to position [274, 0]
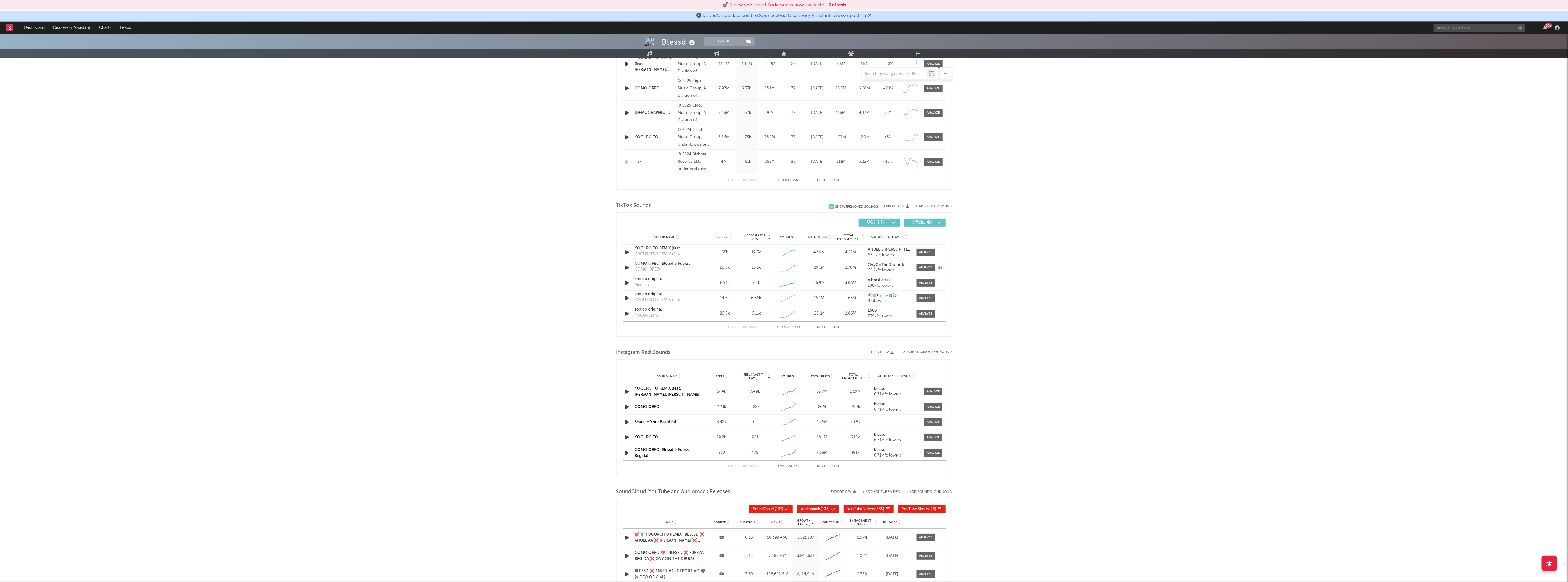
click at [679, 268] on div "COMO OREO (Blessd & Fuerza Regida) COMO OREO" at bounding box center [666, 267] width 64 height 14
click at [921, 267] on div at bounding box center [925, 267] width 13 height 4
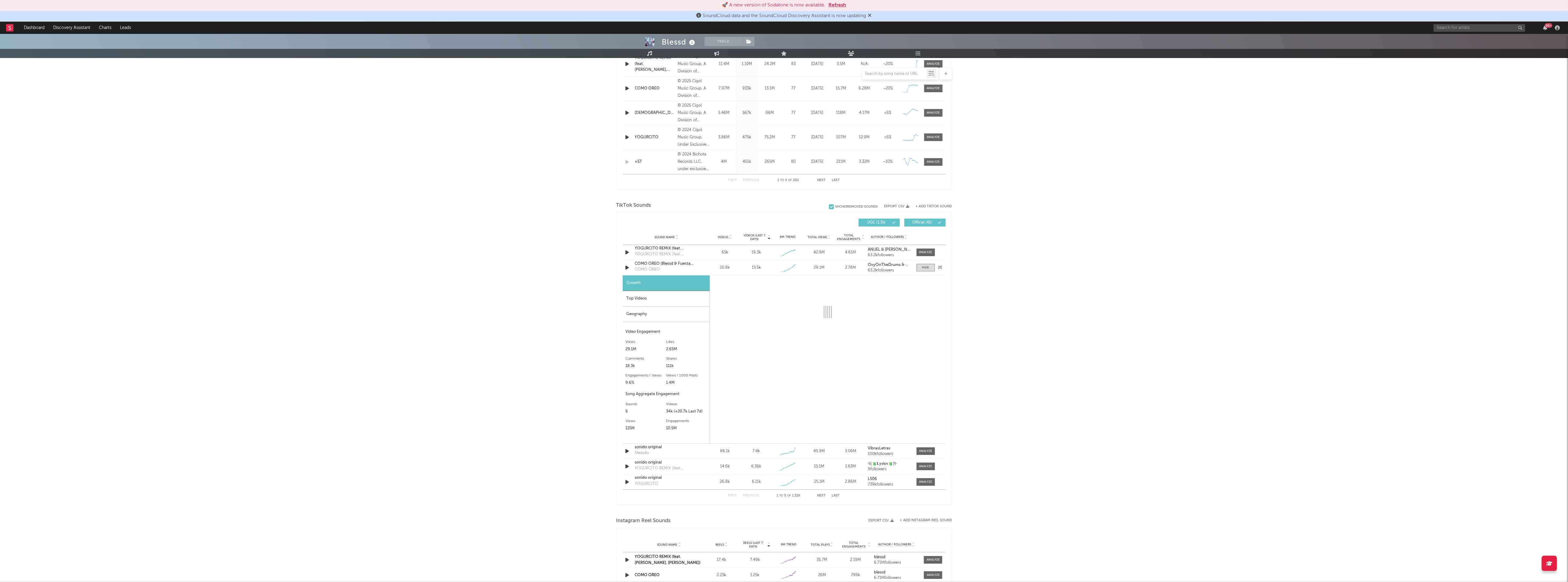
select select "1w"
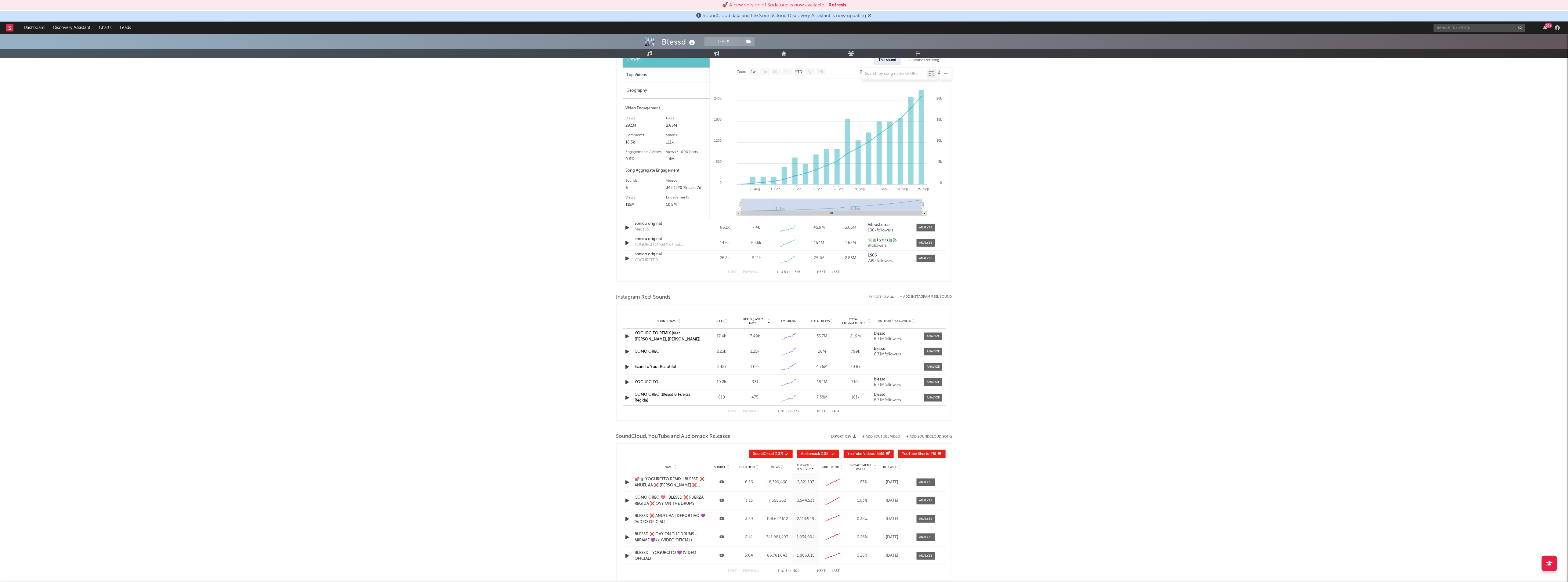
scroll to position [504, 0]
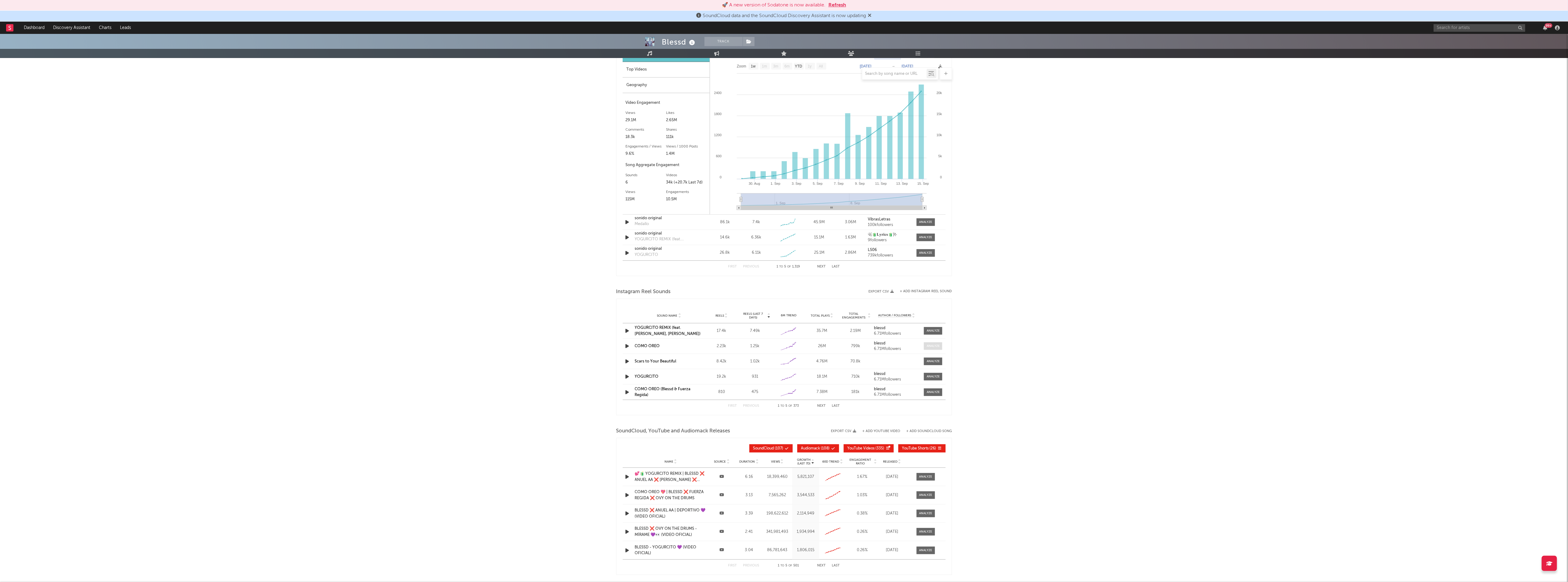
click at [937, 348] on div at bounding box center [933, 345] width 13 height 4
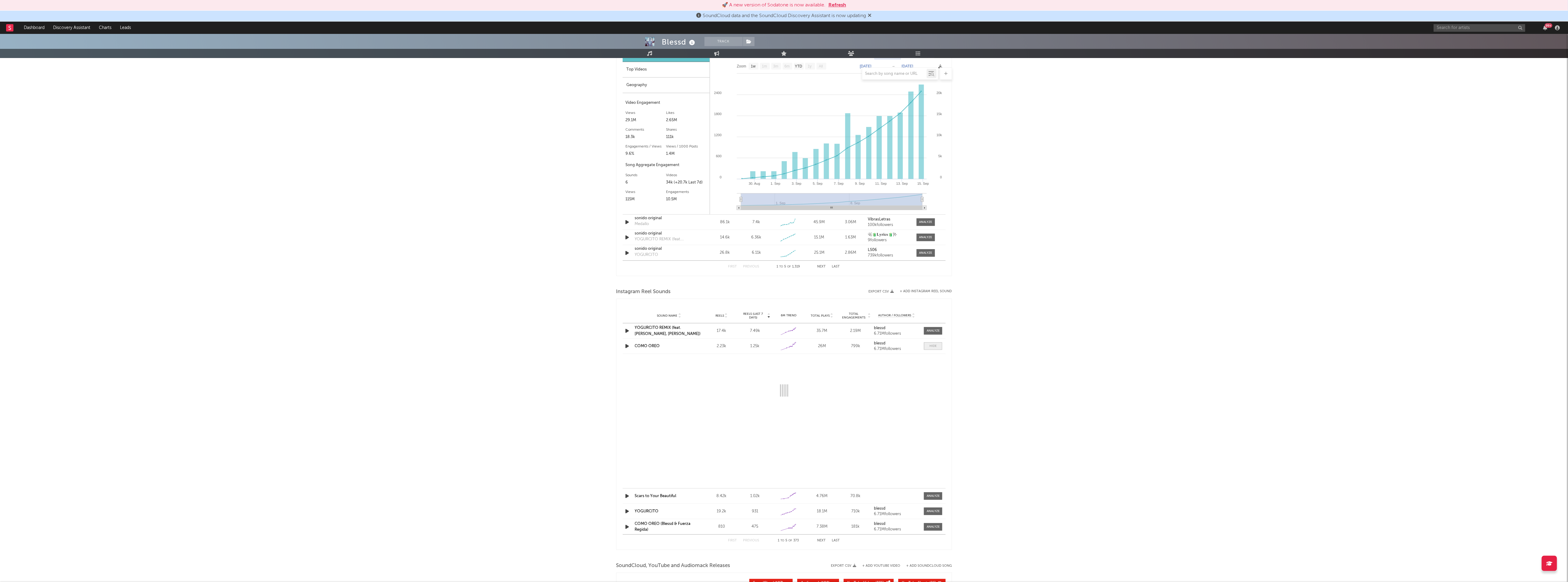
select select "1w"
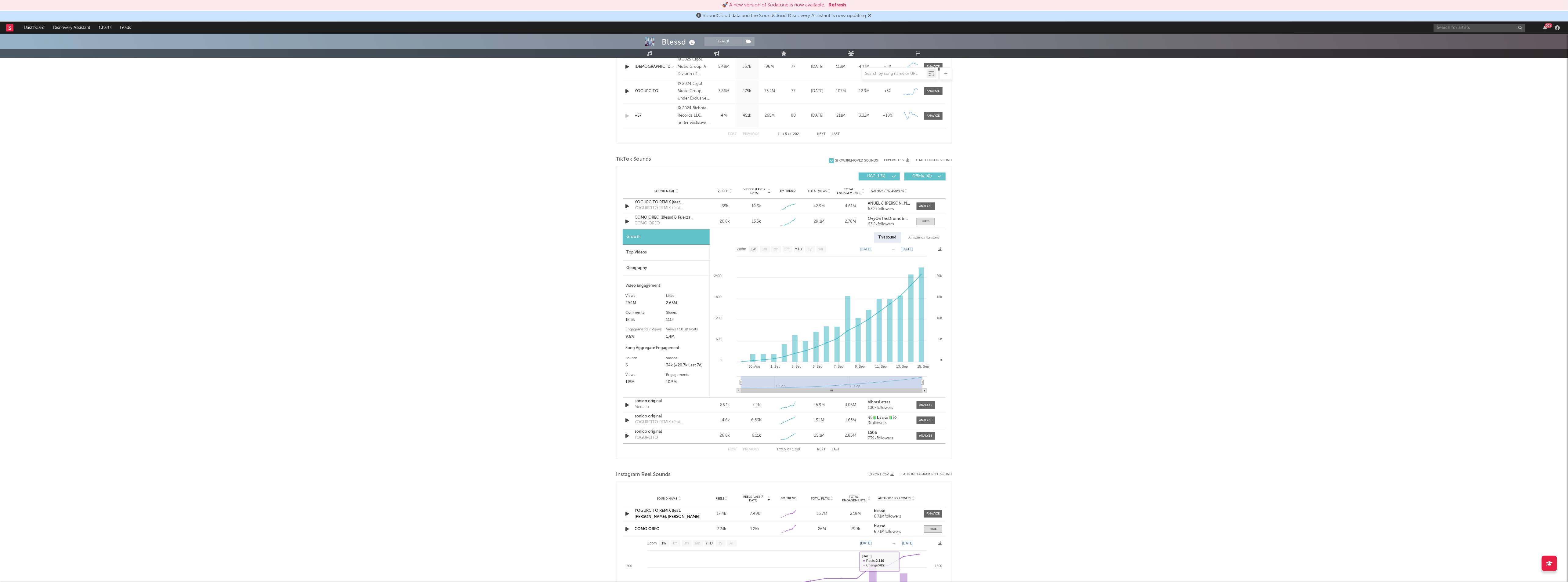
scroll to position [320, 0]
click at [652, 269] on div "Geography" at bounding box center [666, 268] width 87 height 15
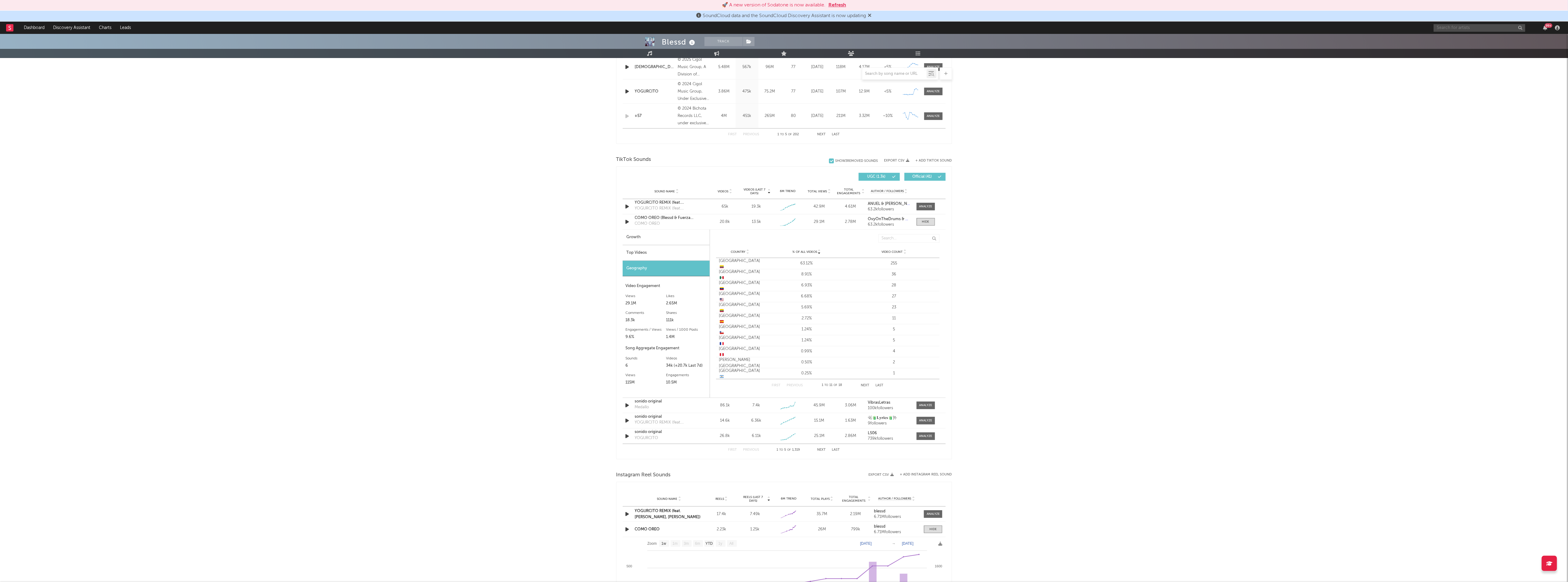
click at [1460, 26] on input "text" at bounding box center [1479, 28] width 92 height 7
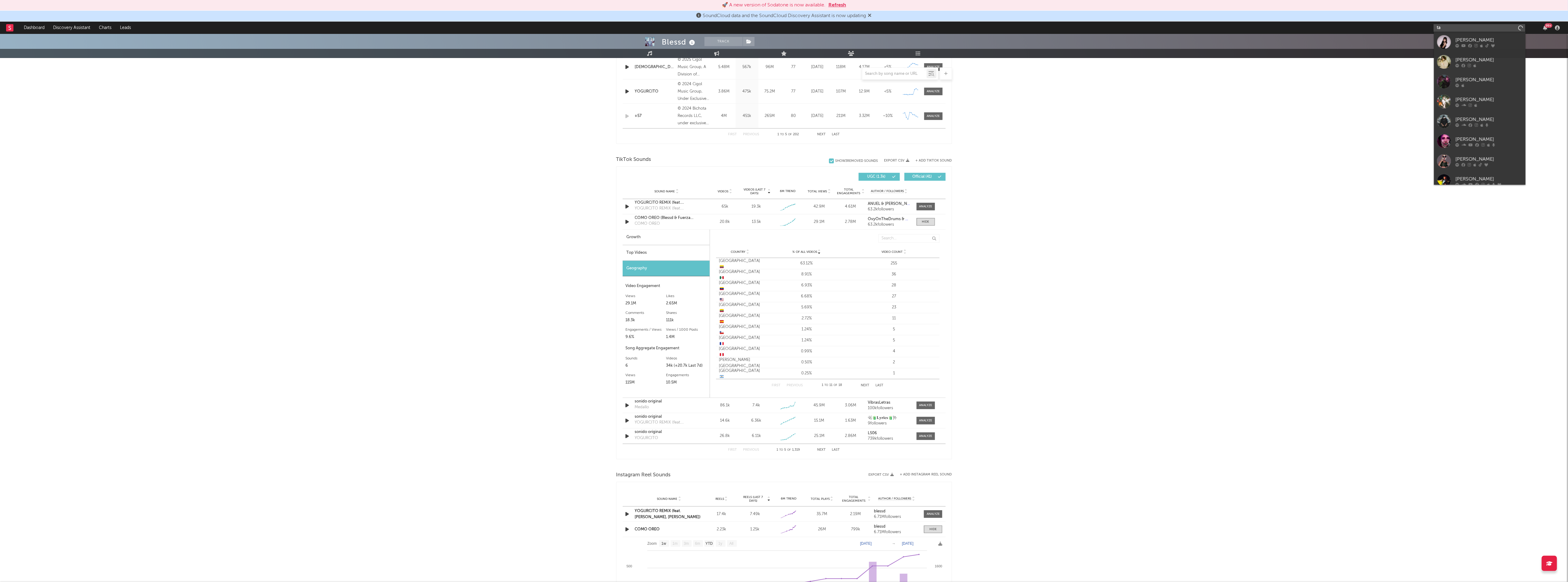
type input "t"
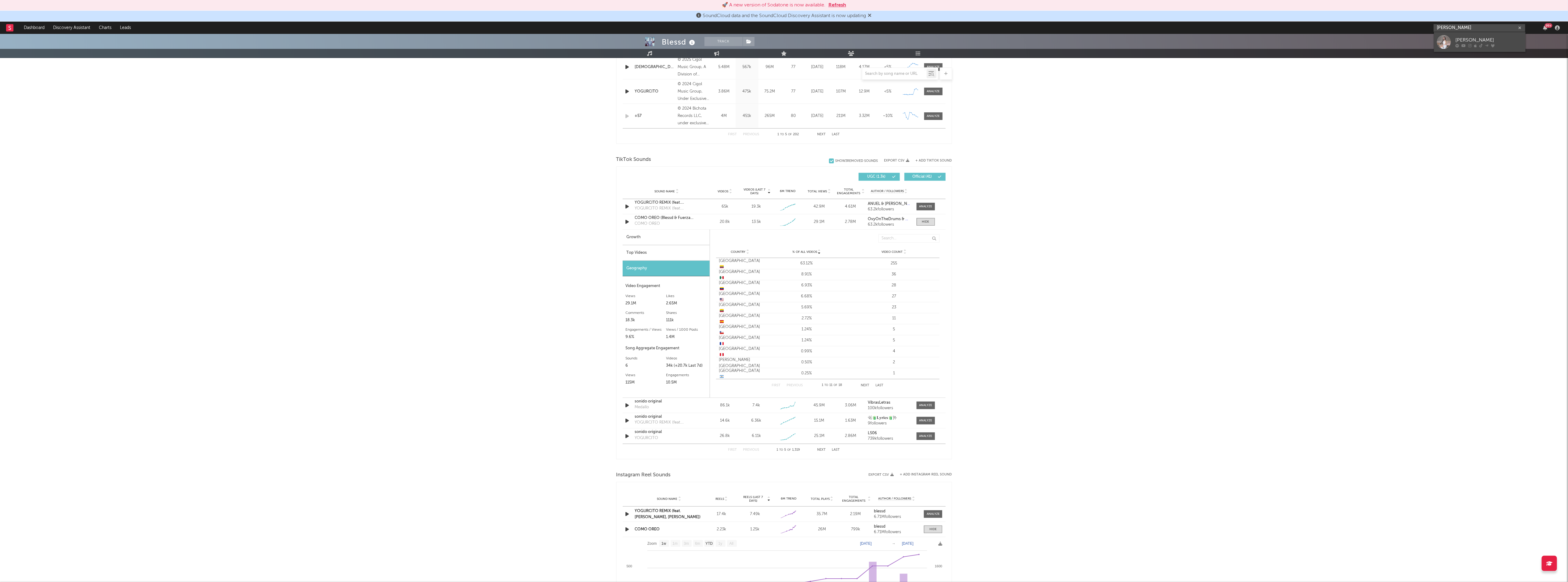
type input "[PERSON_NAME]"
click at [1501, 47] on div at bounding box center [1489, 45] width 67 height 4
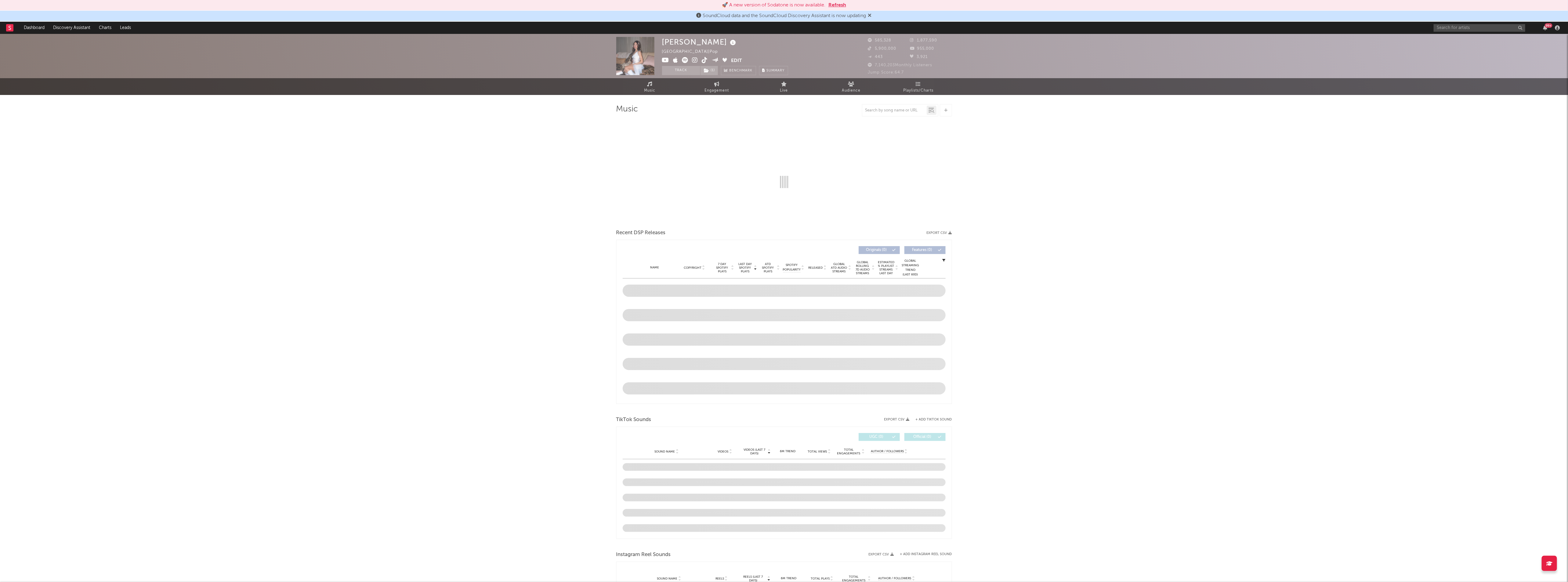
select select "6m"
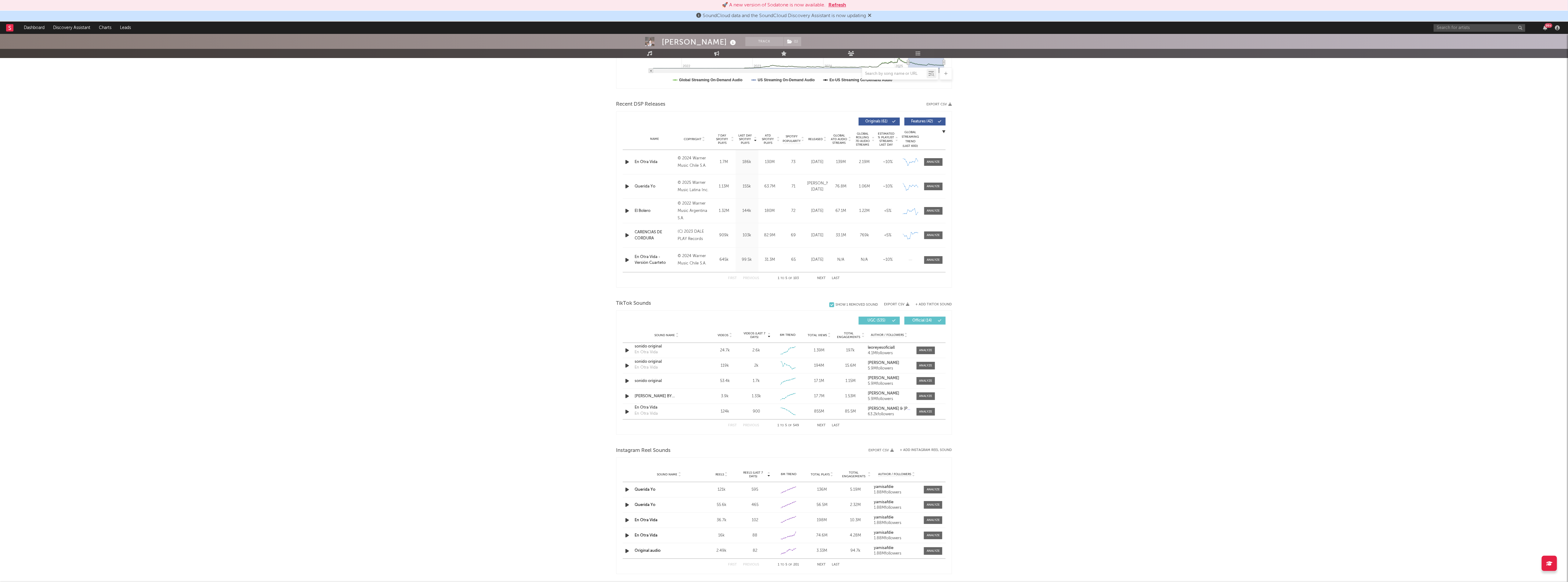
scroll to position [183, 0]
click at [822, 419] on button "Next" at bounding box center [822, 418] width 9 height 3
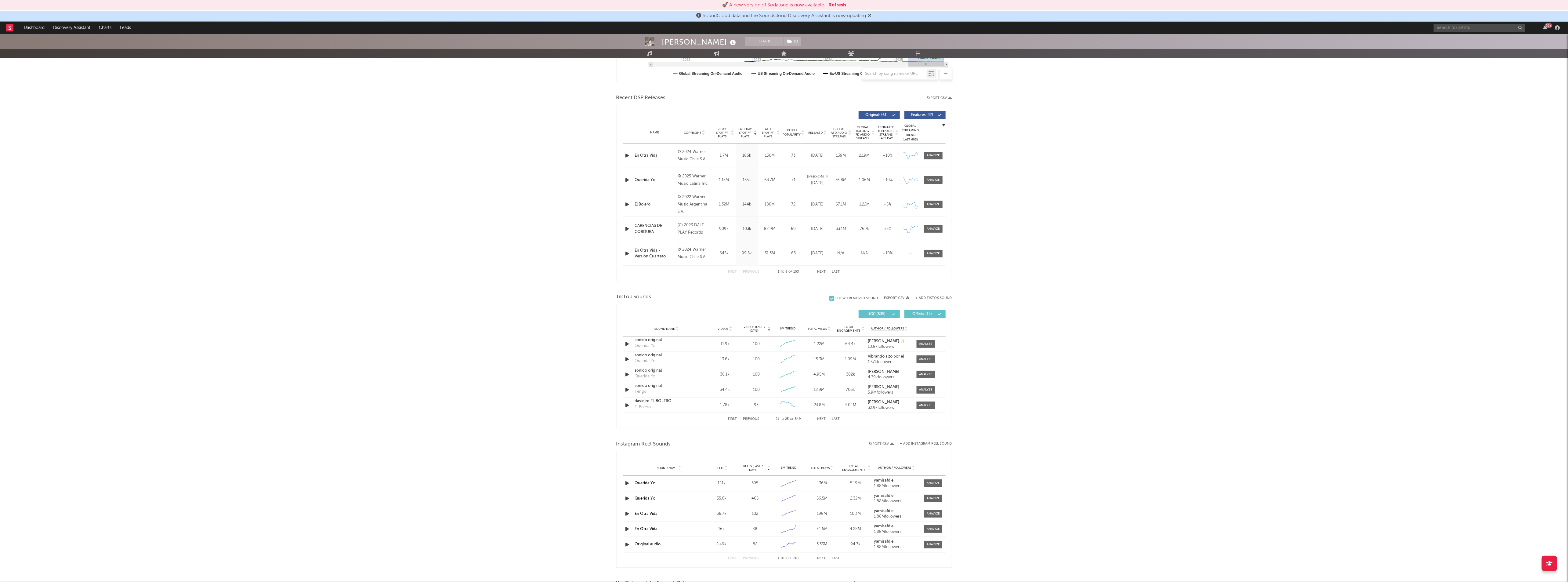
click at [822, 419] on button "Next" at bounding box center [822, 418] width 9 height 3
click at [822, 421] on button "Next" at bounding box center [822, 418] width 9 height 3
click at [820, 421] on button "Next" at bounding box center [822, 418] width 9 height 3
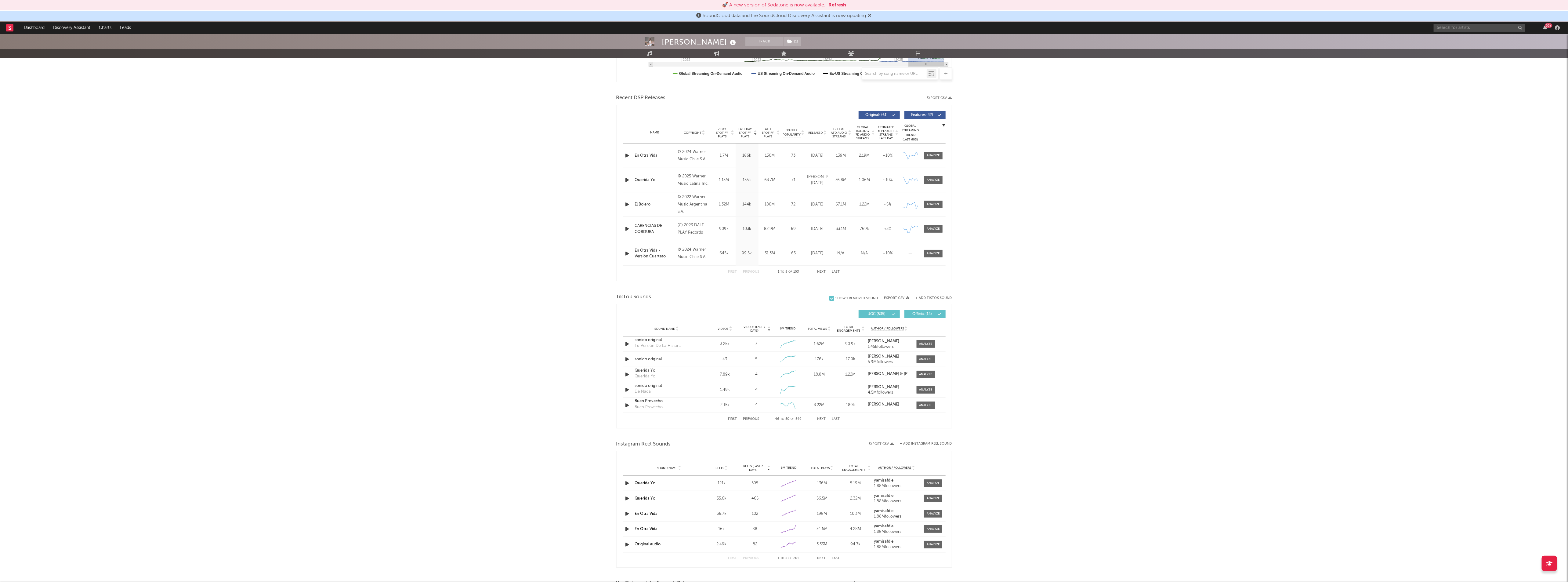
click at [820, 421] on button "Next" at bounding box center [822, 418] width 9 height 3
click at [1484, 26] on input "text" at bounding box center [1479, 28] width 92 height 7
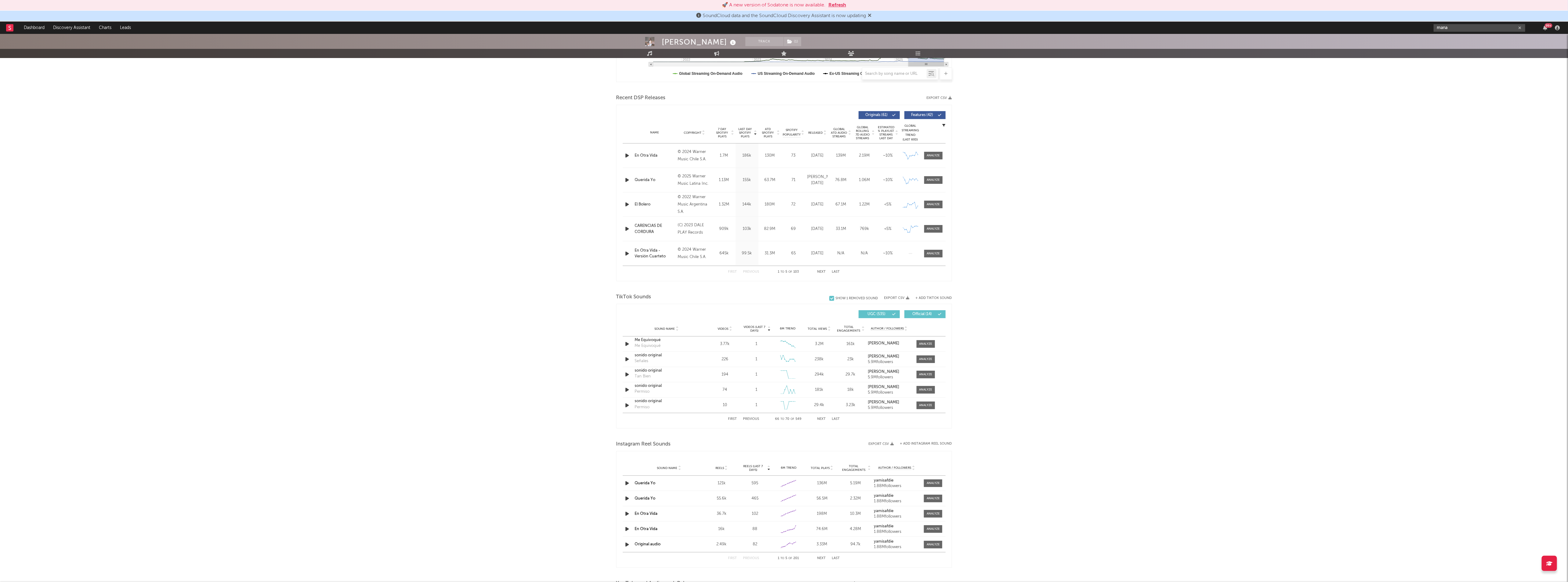
type input "mana"
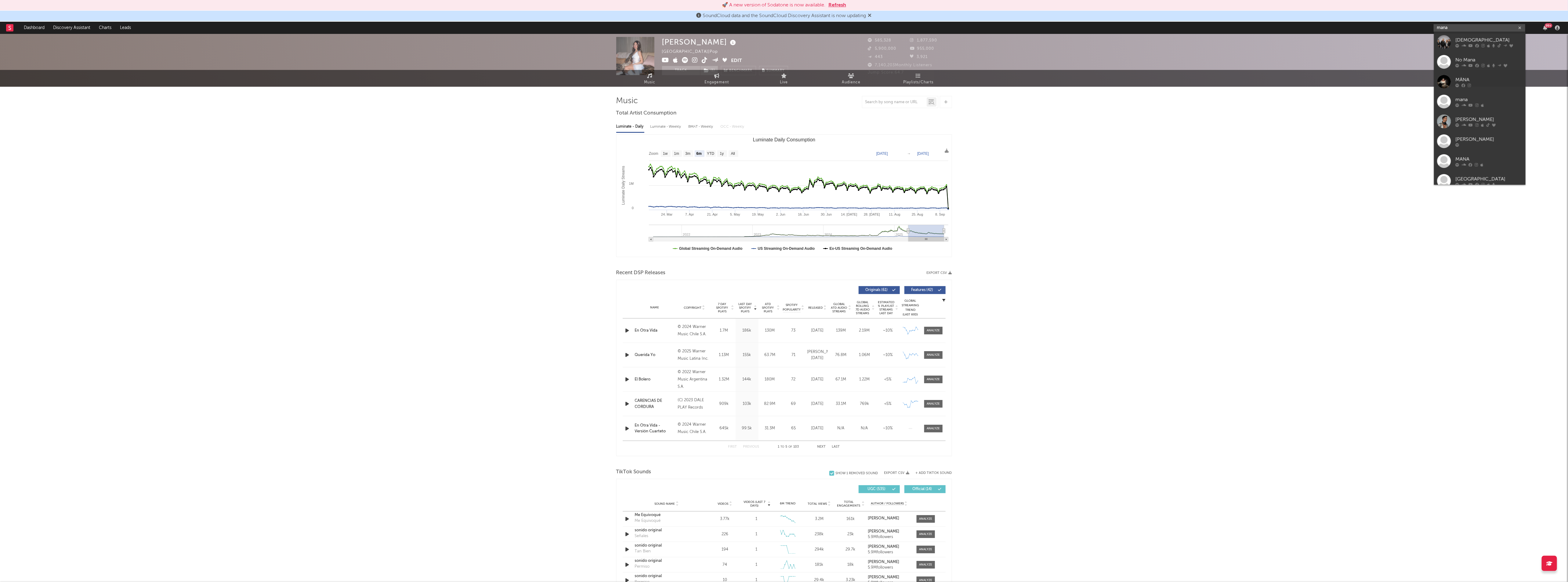
scroll to position [0, 0]
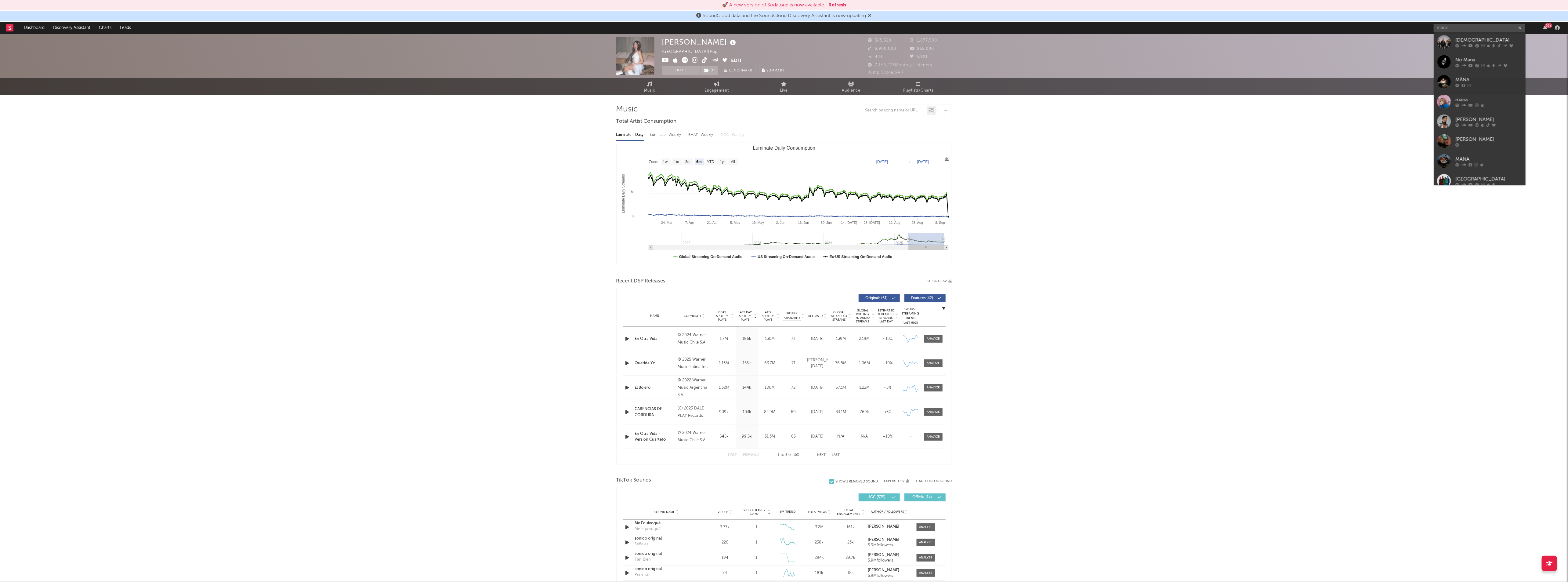
drag, startPoint x: 1479, startPoint y: 48, endPoint x: 650, endPoint y: 189, distance: 840.9
click at [1479, 48] on link "[DEMOGRAPHIC_DATA]" at bounding box center [1479, 42] width 92 height 20
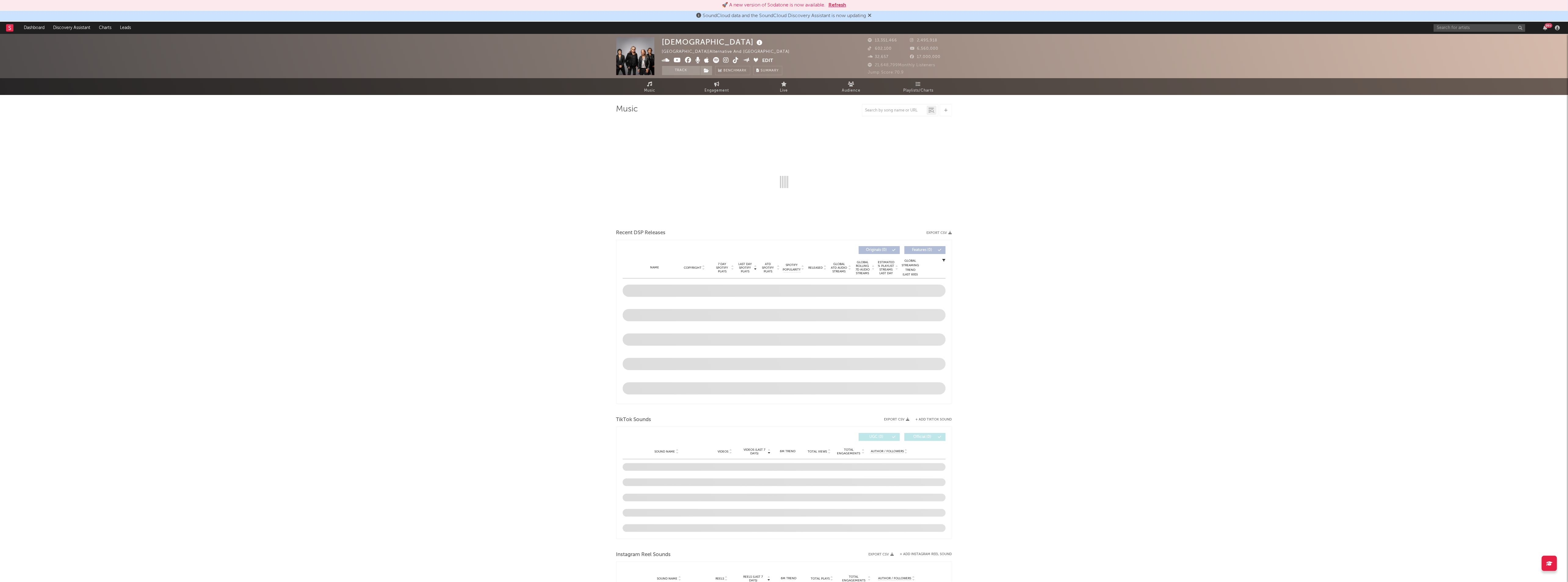
select select "6m"
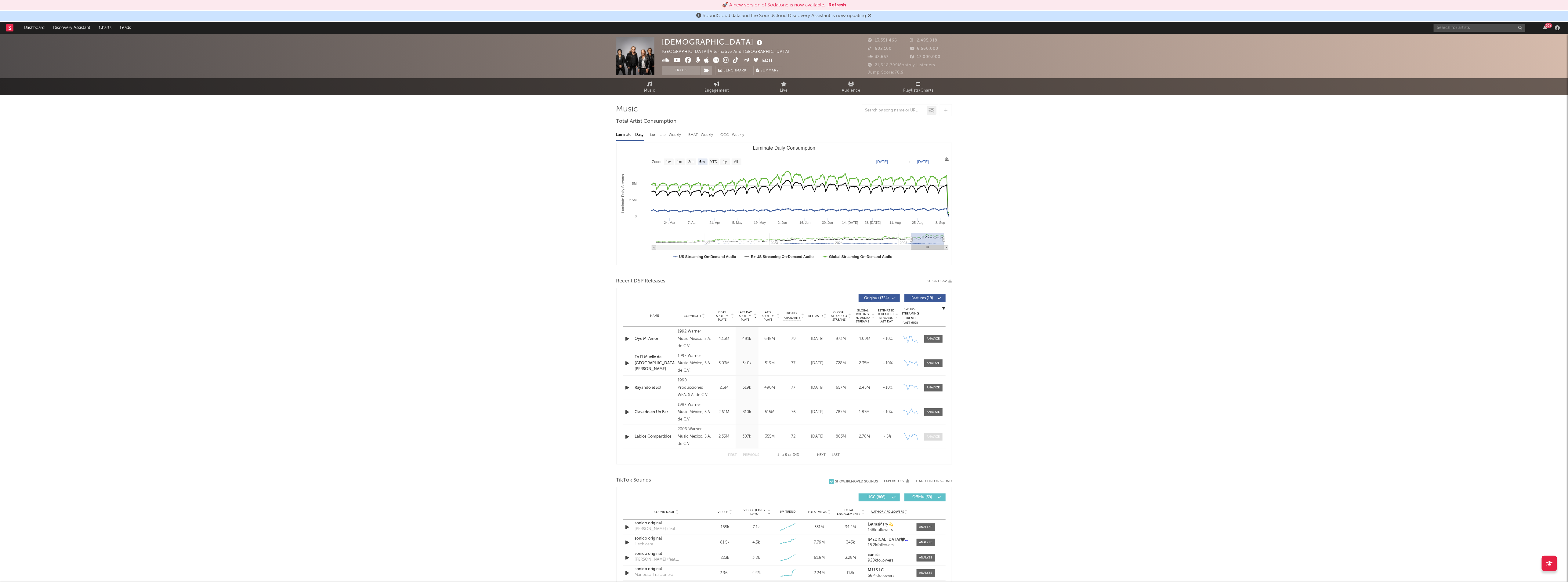
click at [936, 437] on div at bounding box center [933, 436] width 13 height 4
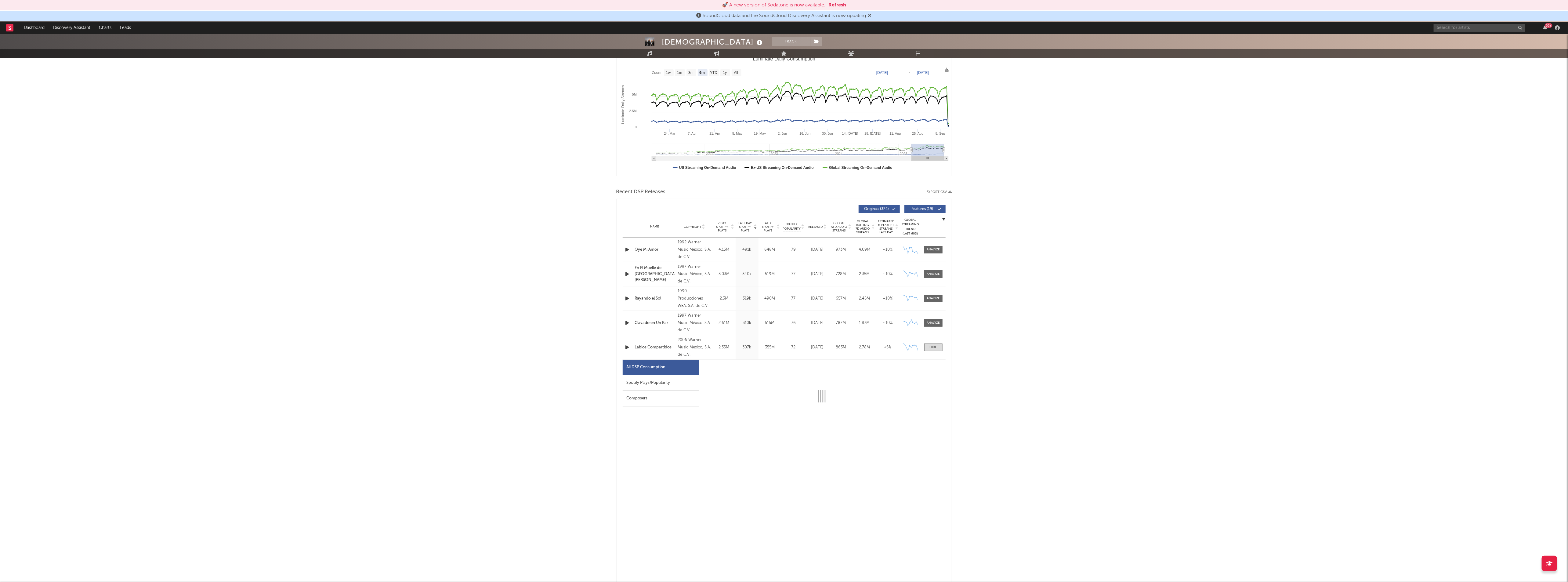
scroll to position [183, 0]
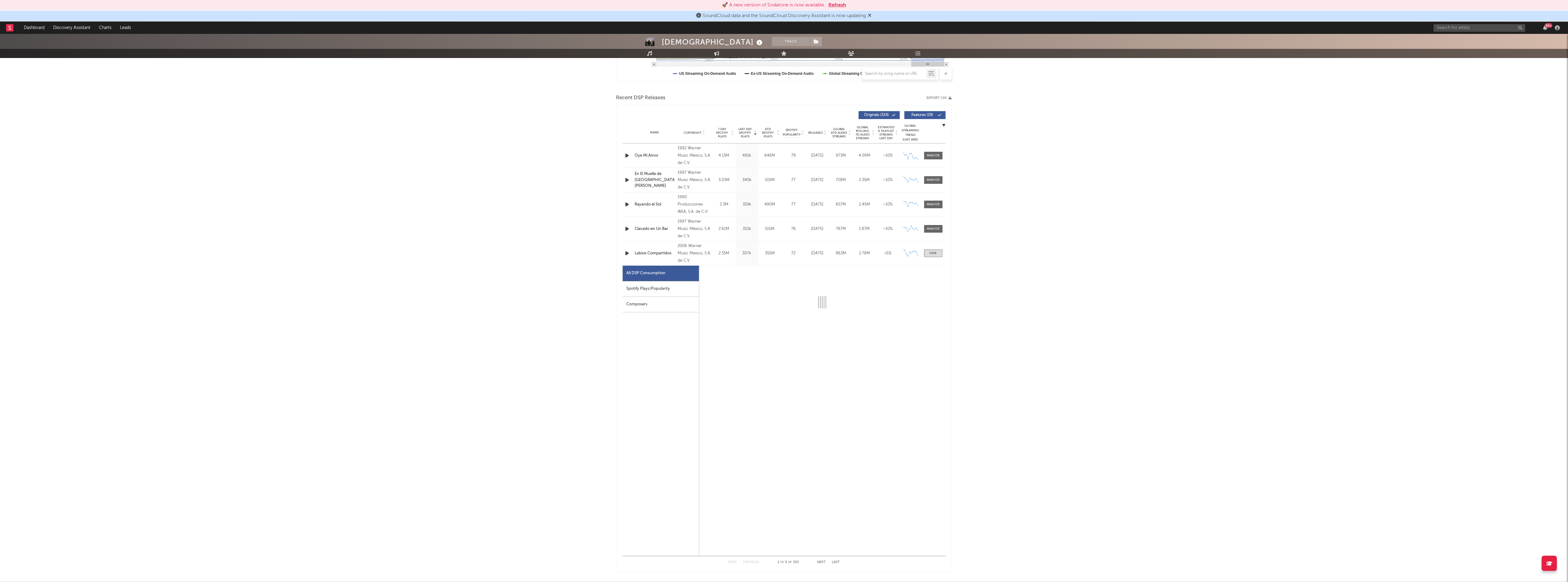
select select "6m"
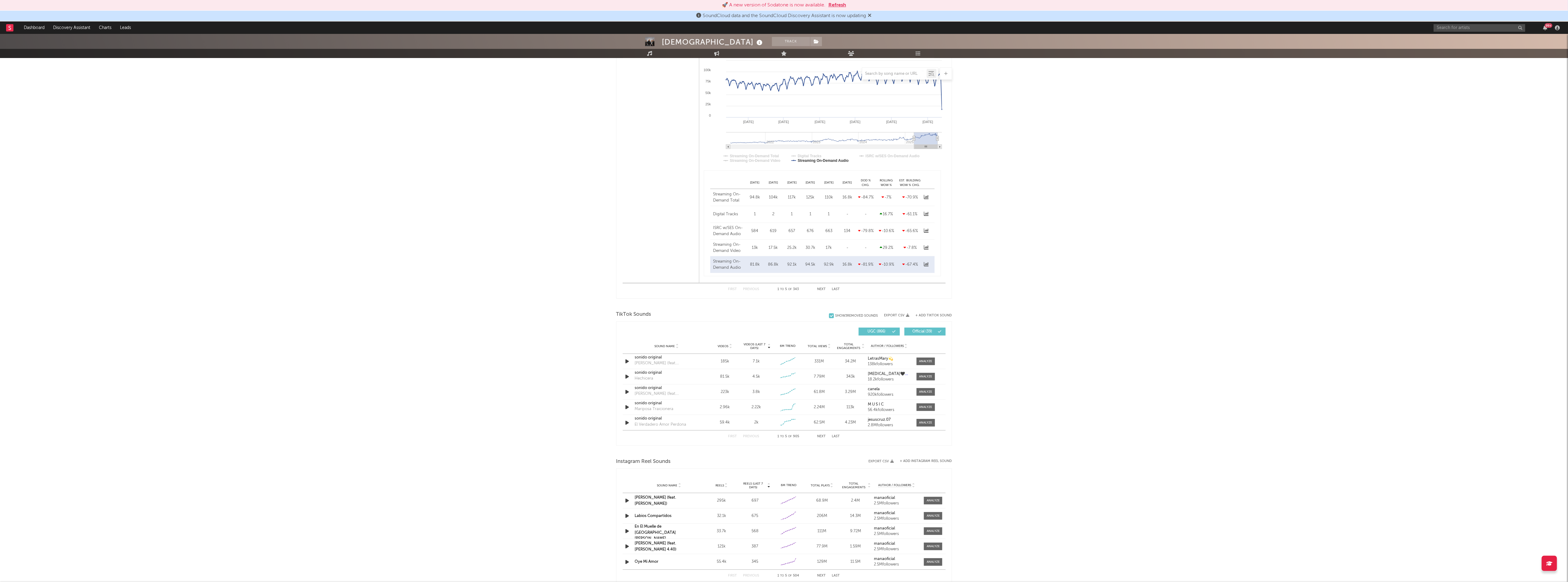
scroll to position [458, 0]
click at [922, 360] on div at bounding box center [925, 359] width 13 height 4
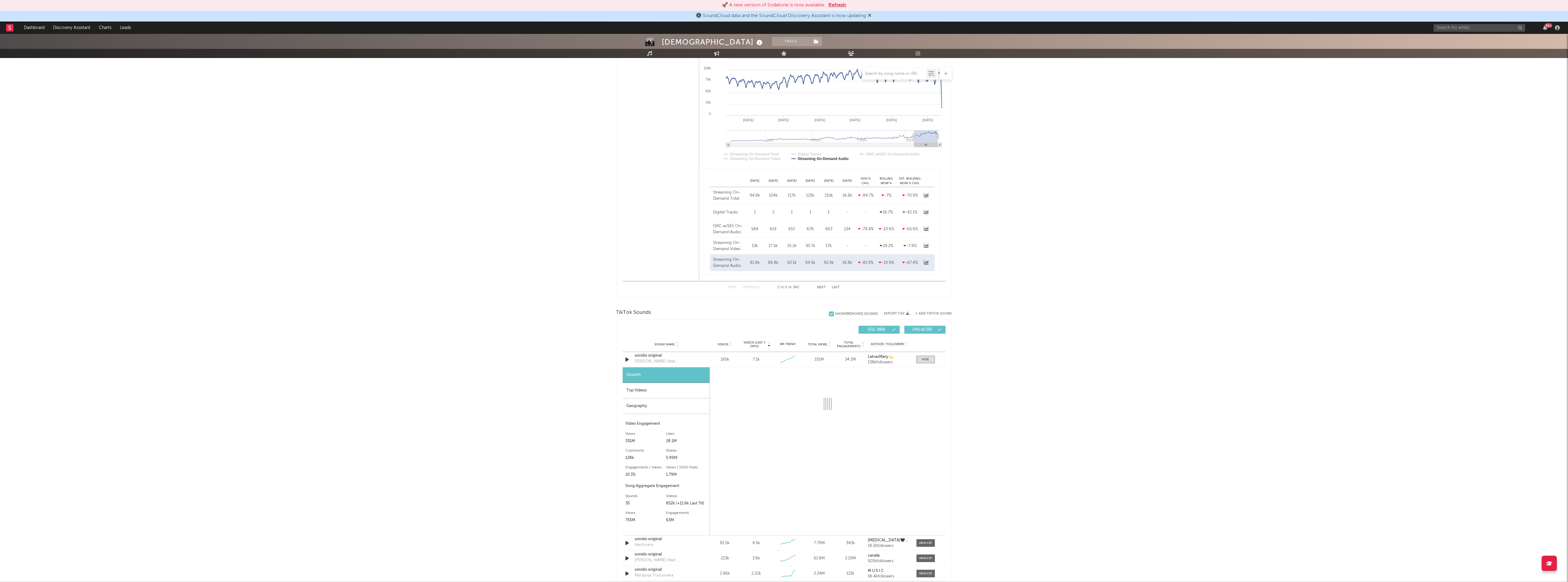
select select "6m"
click at [1489, 28] on input "text" at bounding box center [1479, 28] width 92 height 7
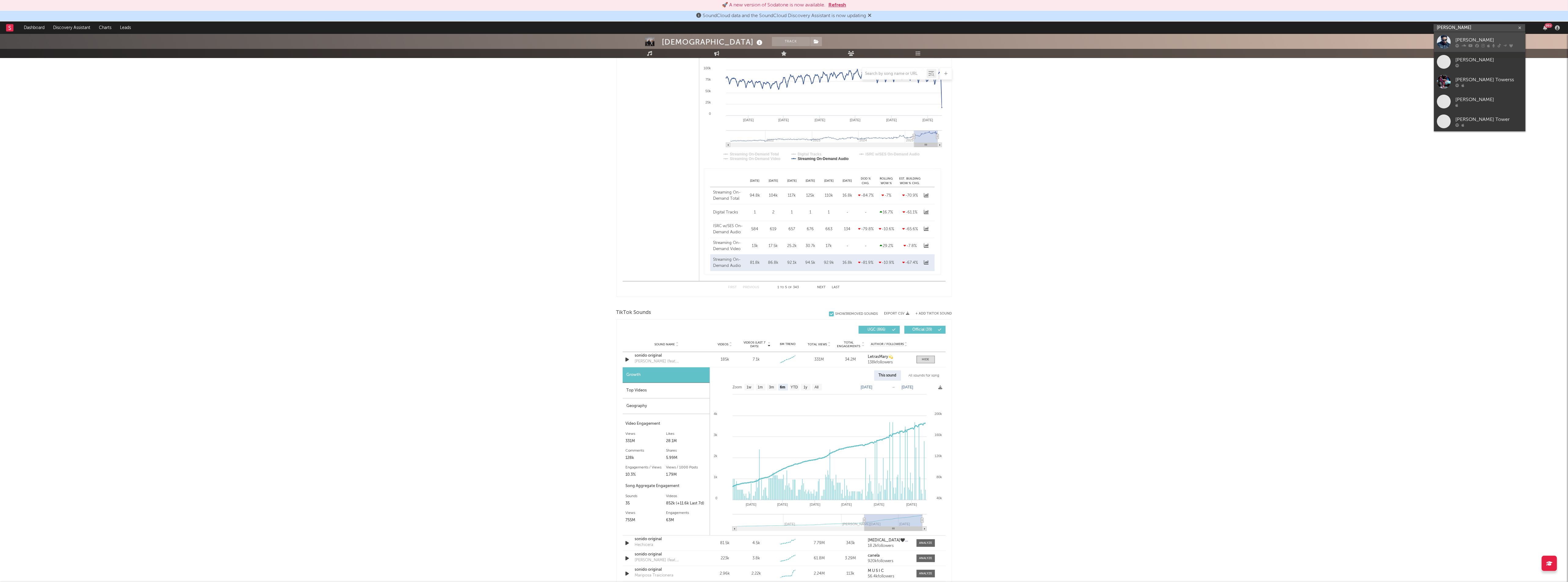
type input "[PERSON_NAME]"
drag, startPoint x: 1496, startPoint y: 44, endPoint x: 1284, endPoint y: 1, distance: 216.3
click at [1496, 44] on div at bounding box center [1489, 45] width 67 height 4
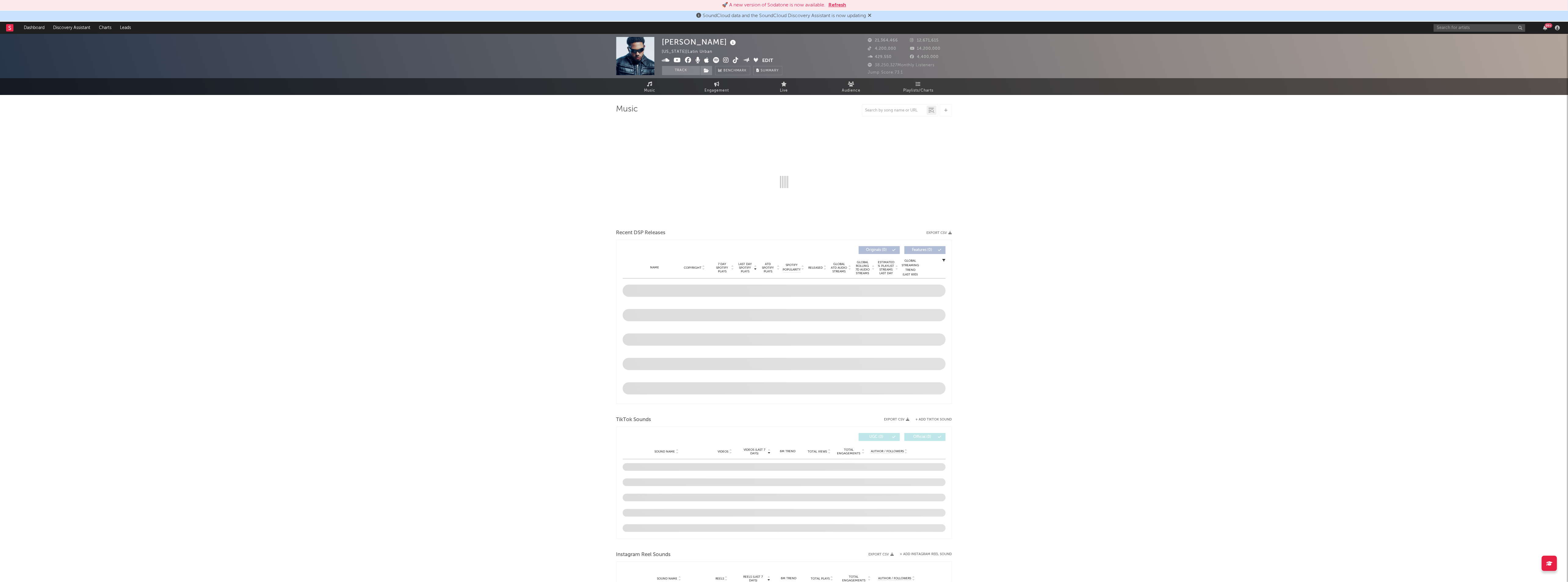
select select "6m"
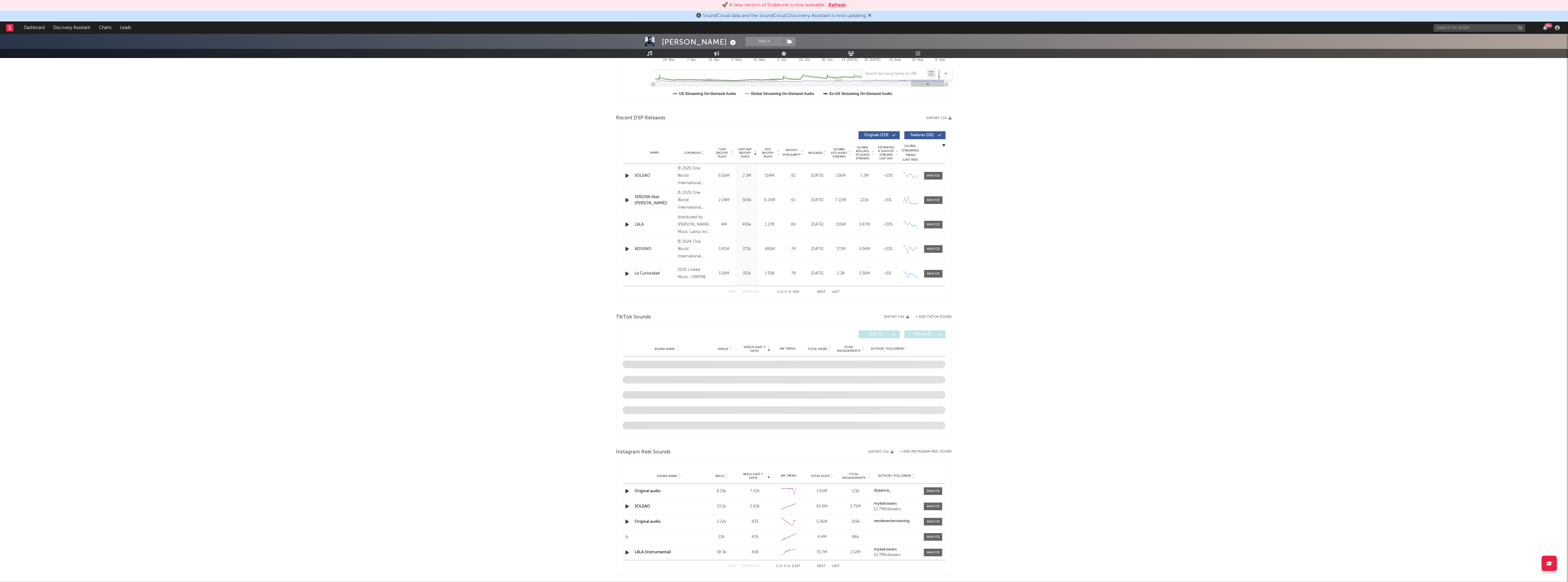
scroll to position [246, 0]
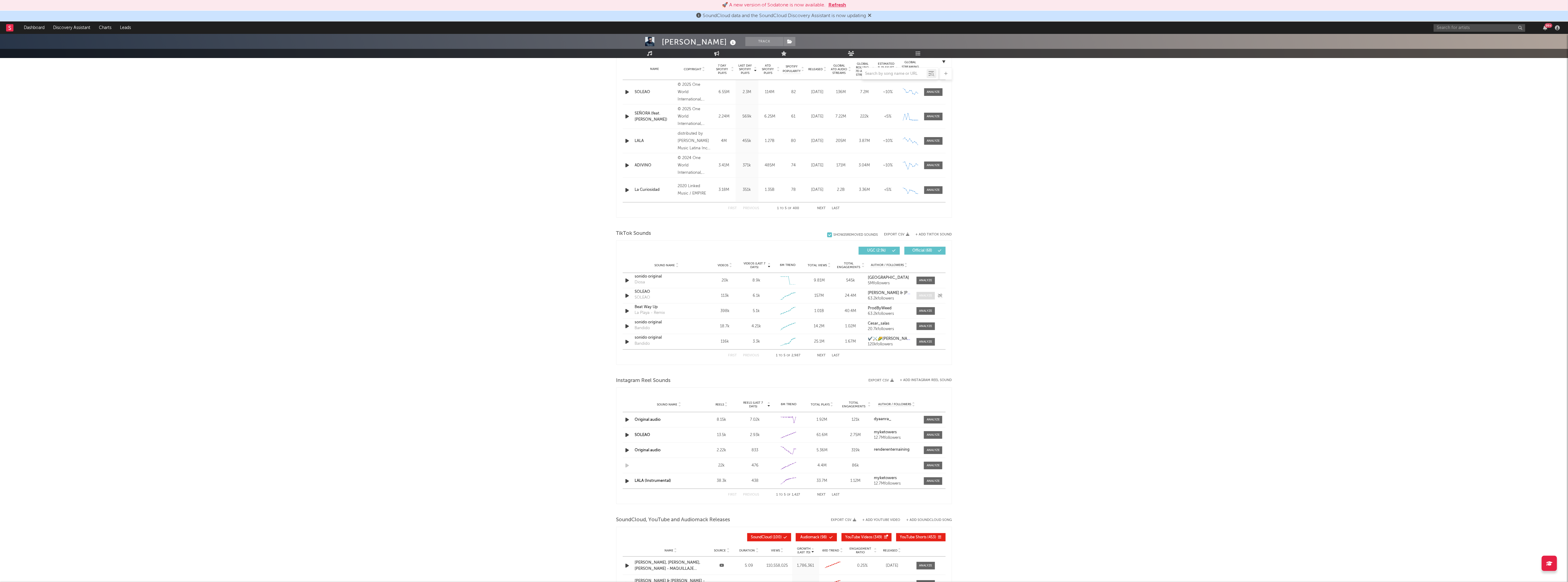
click at [922, 298] on div at bounding box center [925, 295] width 13 height 4
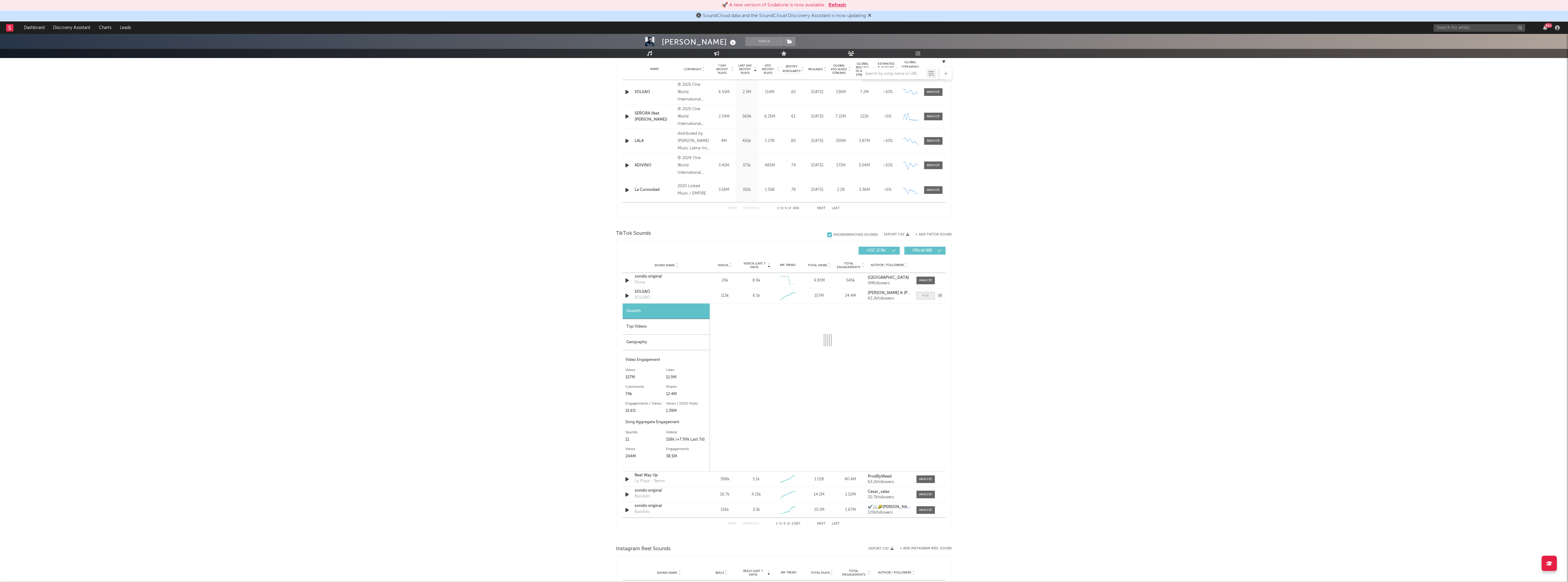
select select "1w"
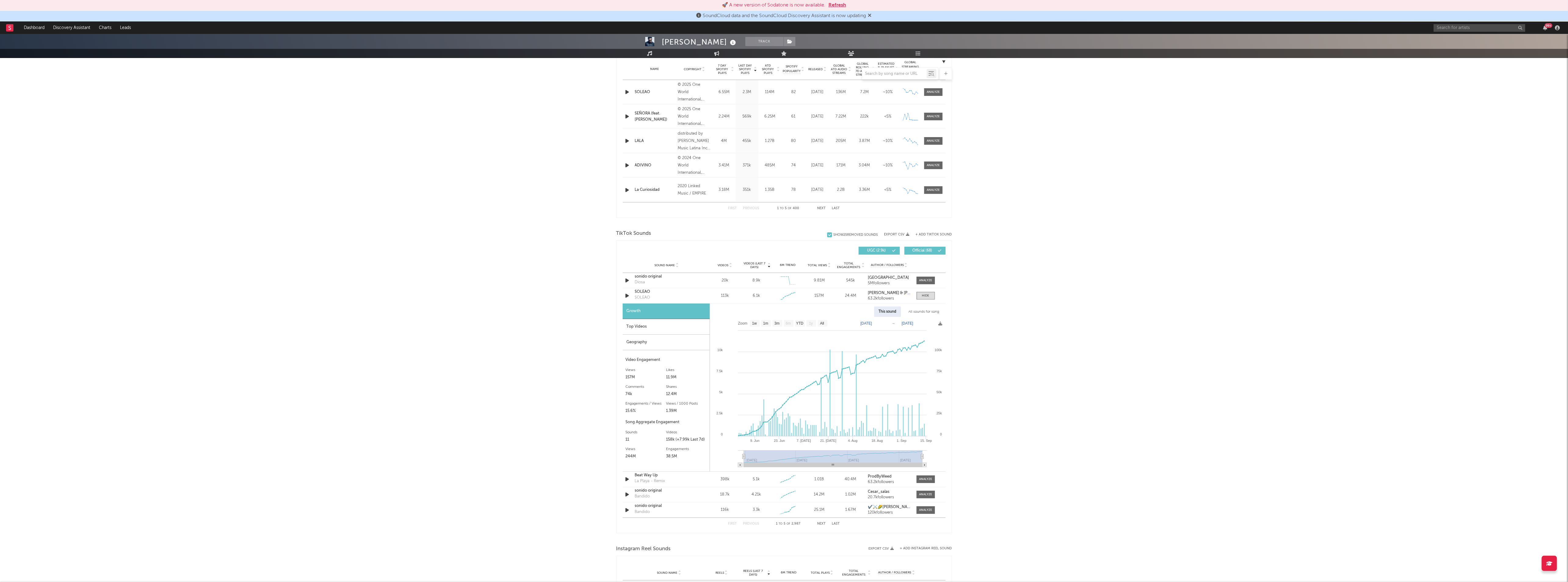
click at [658, 344] on div "Geography" at bounding box center [666, 342] width 87 height 15
